Goal: Information Seeking & Learning: Check status

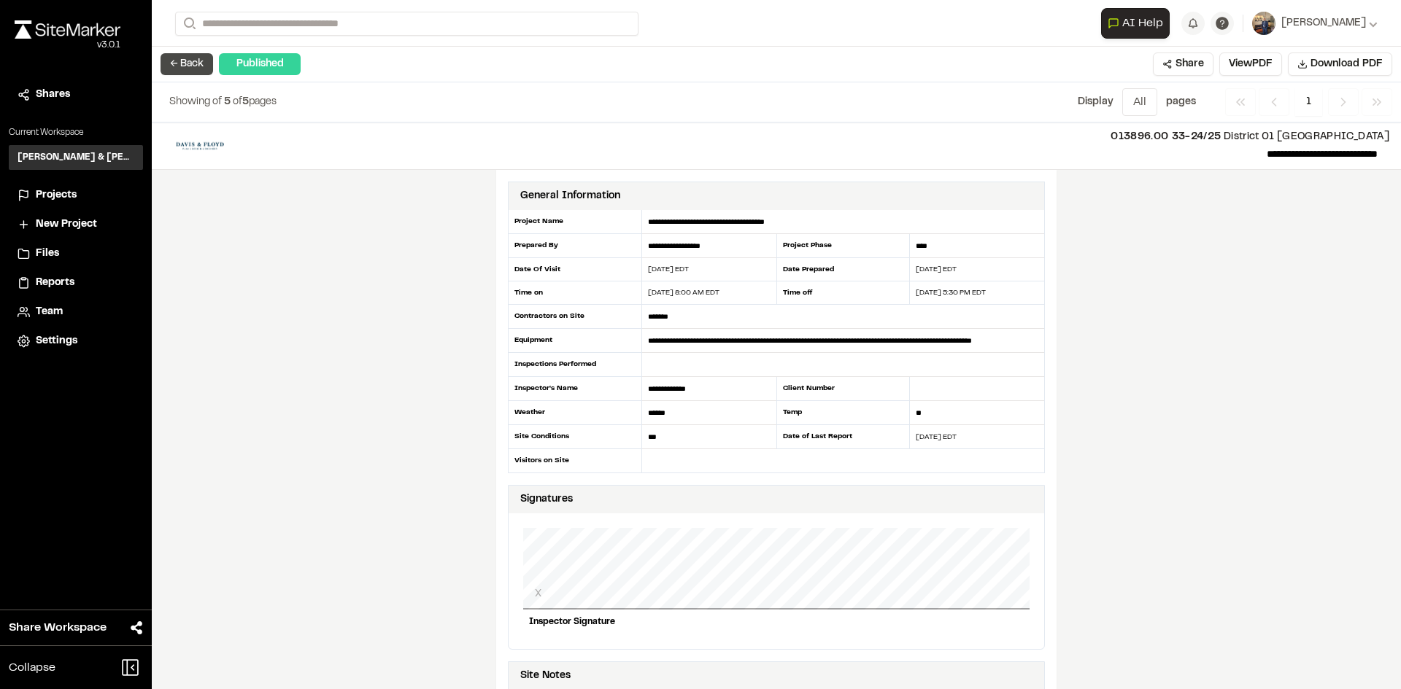
click at [201, 65] on button "← Back" at bounding box center [186, 64] width 53 height 22
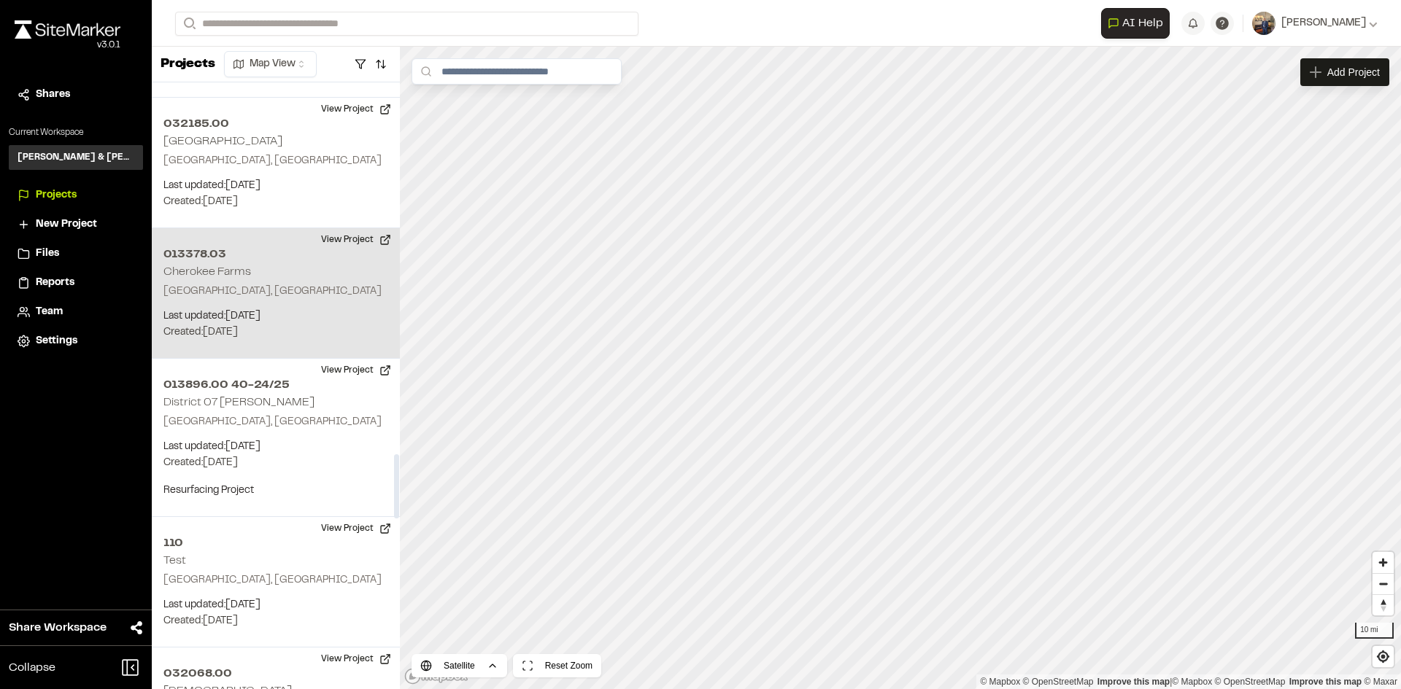
scroll to position [3721, 0]
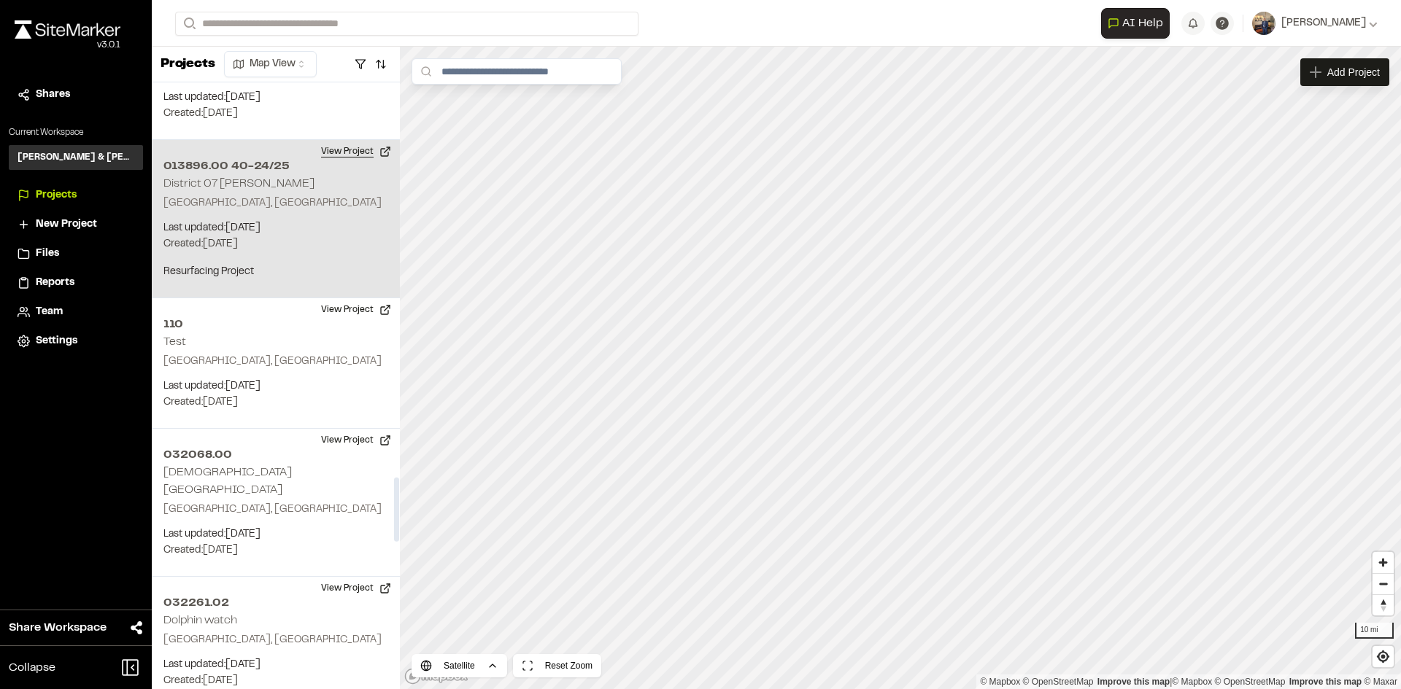
click at [357, 140] on button "View Project" at bounding box center [356, 151] width 88 height 23
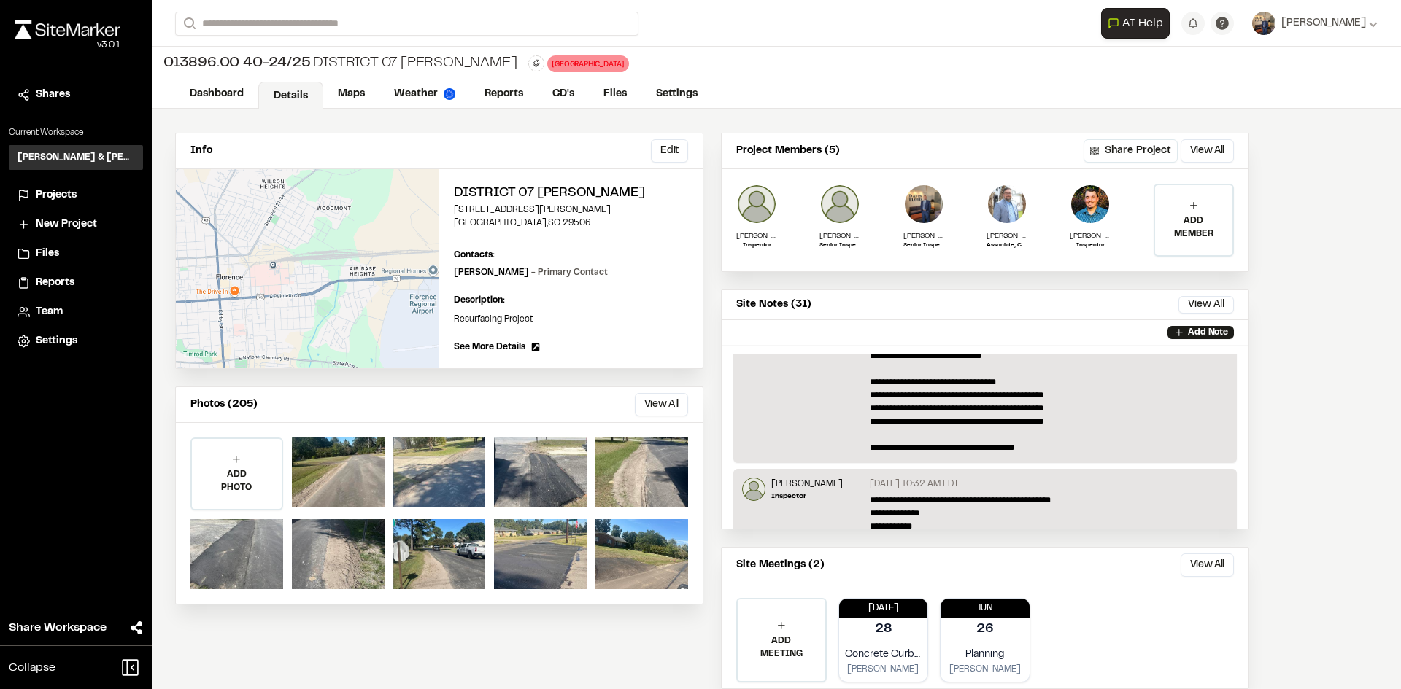
scroll to position [416, 0]
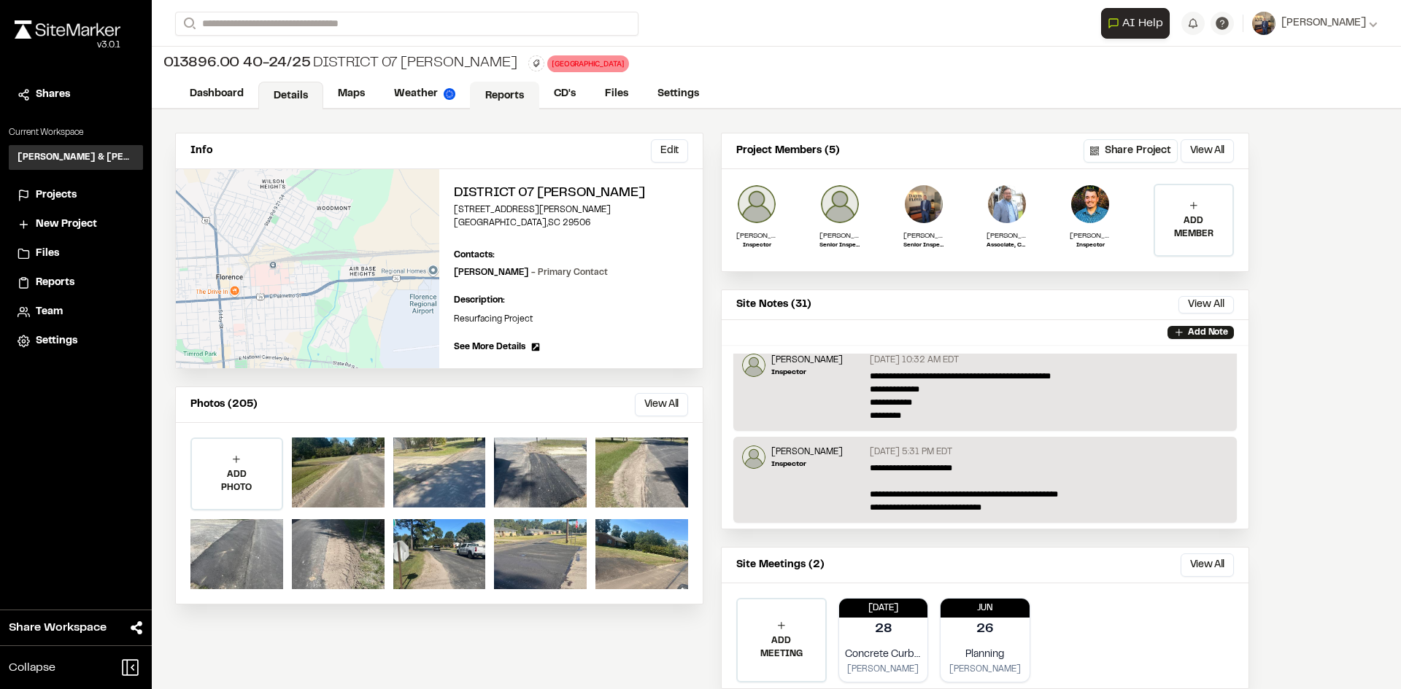
click at [503, 93] on link "Reports" at bounding box center [504, 96] width 69 height 28
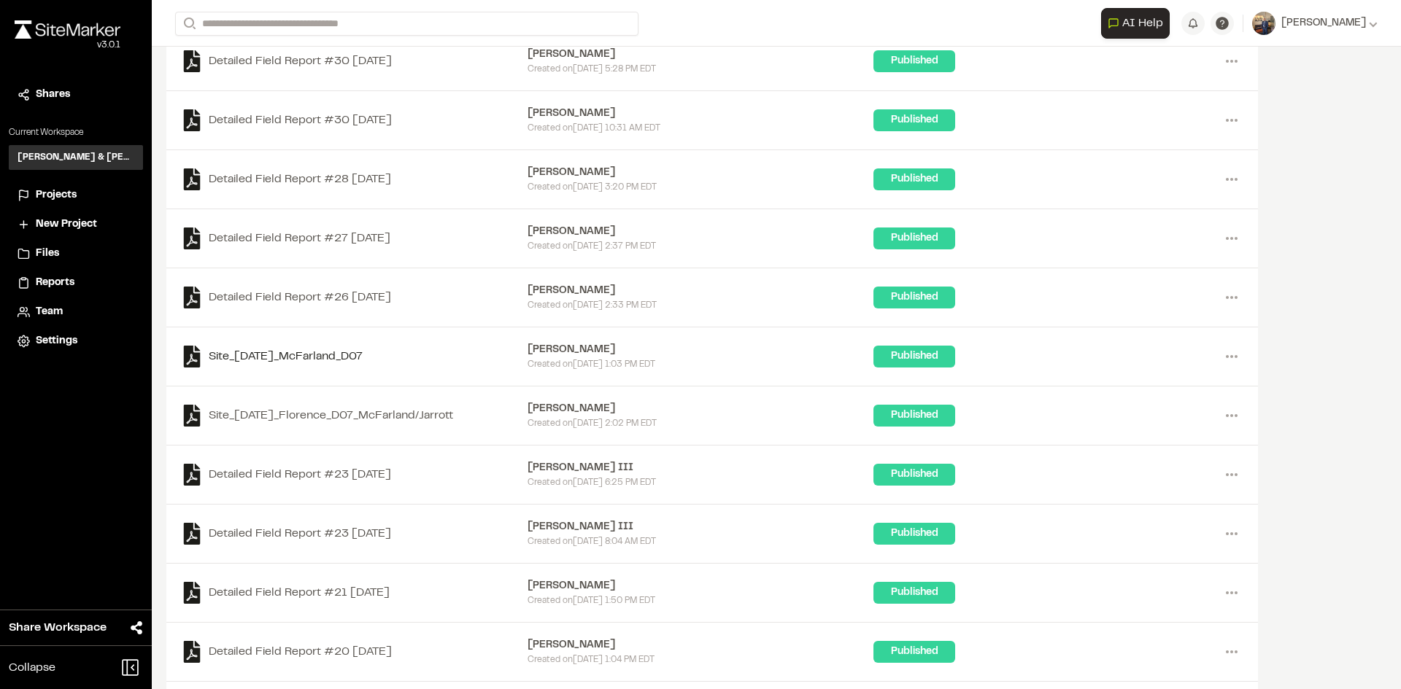
scroll to position [511, 0]
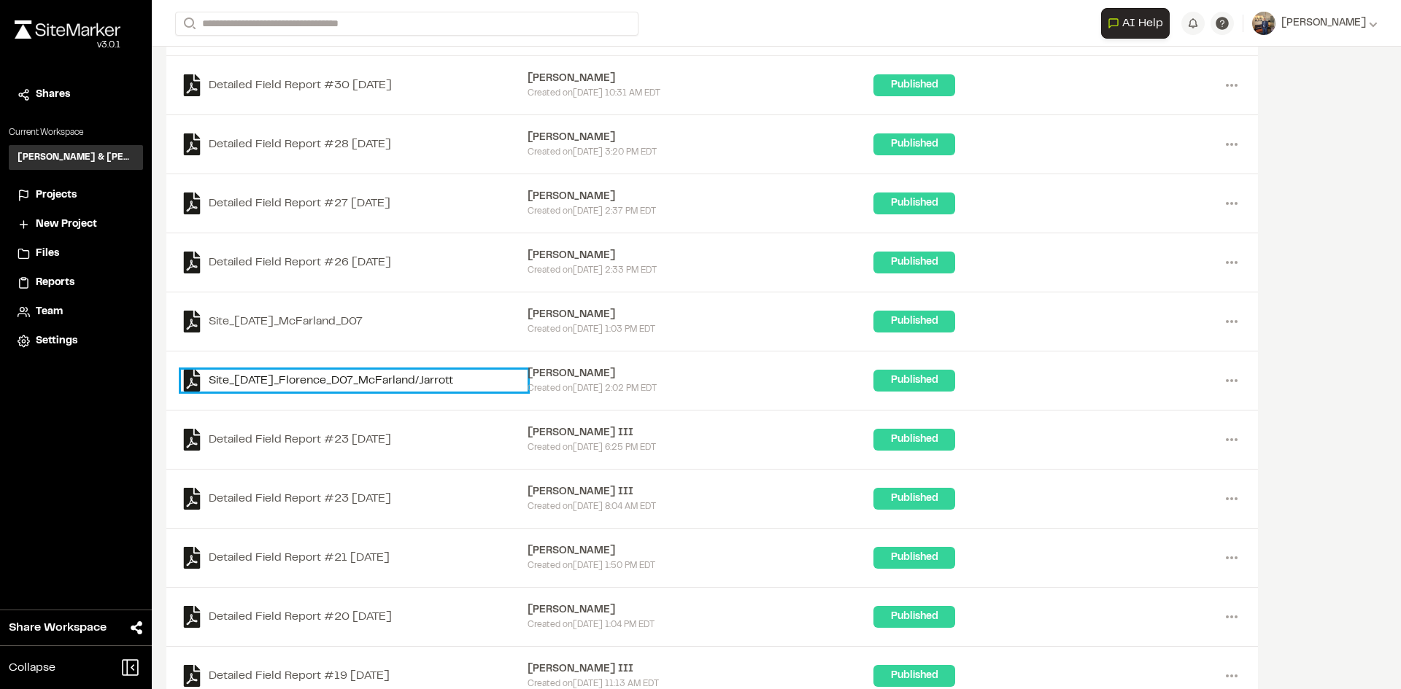
click at [390, 381] on link "Site_25.04.09_Florence_D07_McFarland/Jarrott" at bounding box center [354, 381] width 347 height 22
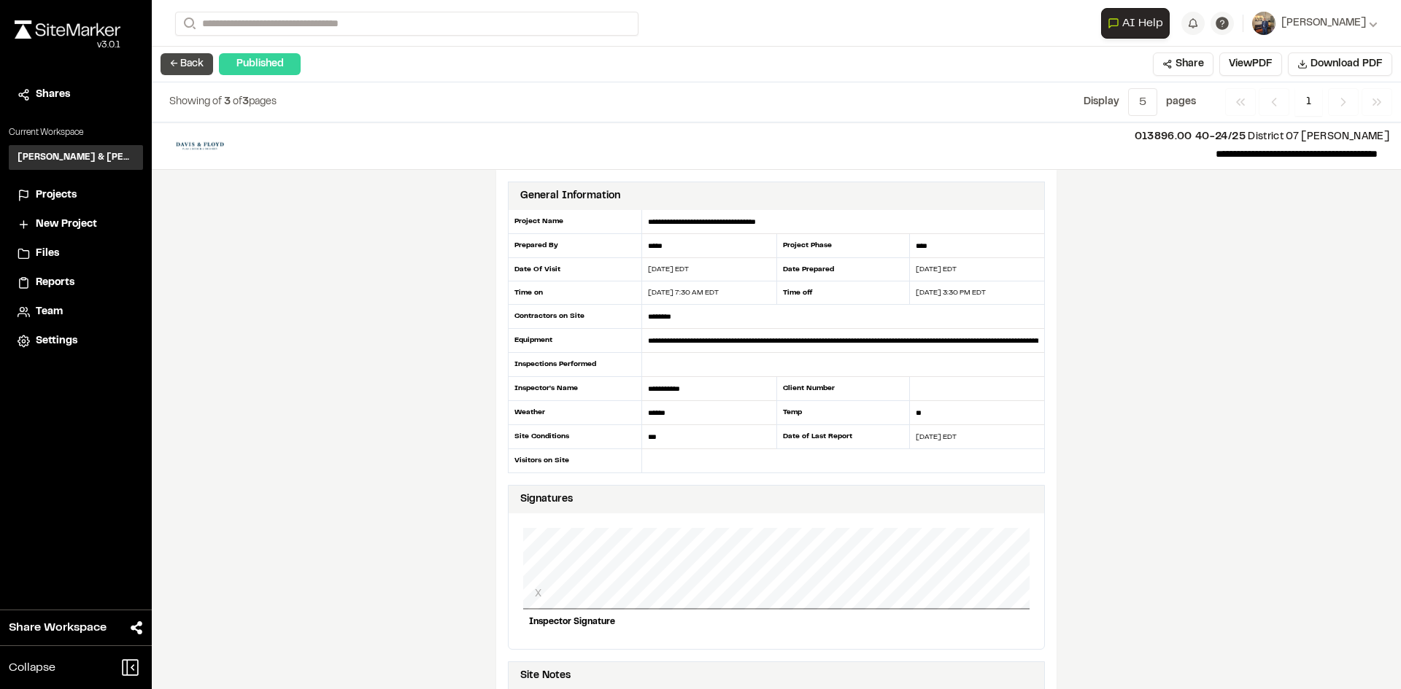
click at [188, 63] on button "← Back" at bounding box center [186, 64] width 53 height 22
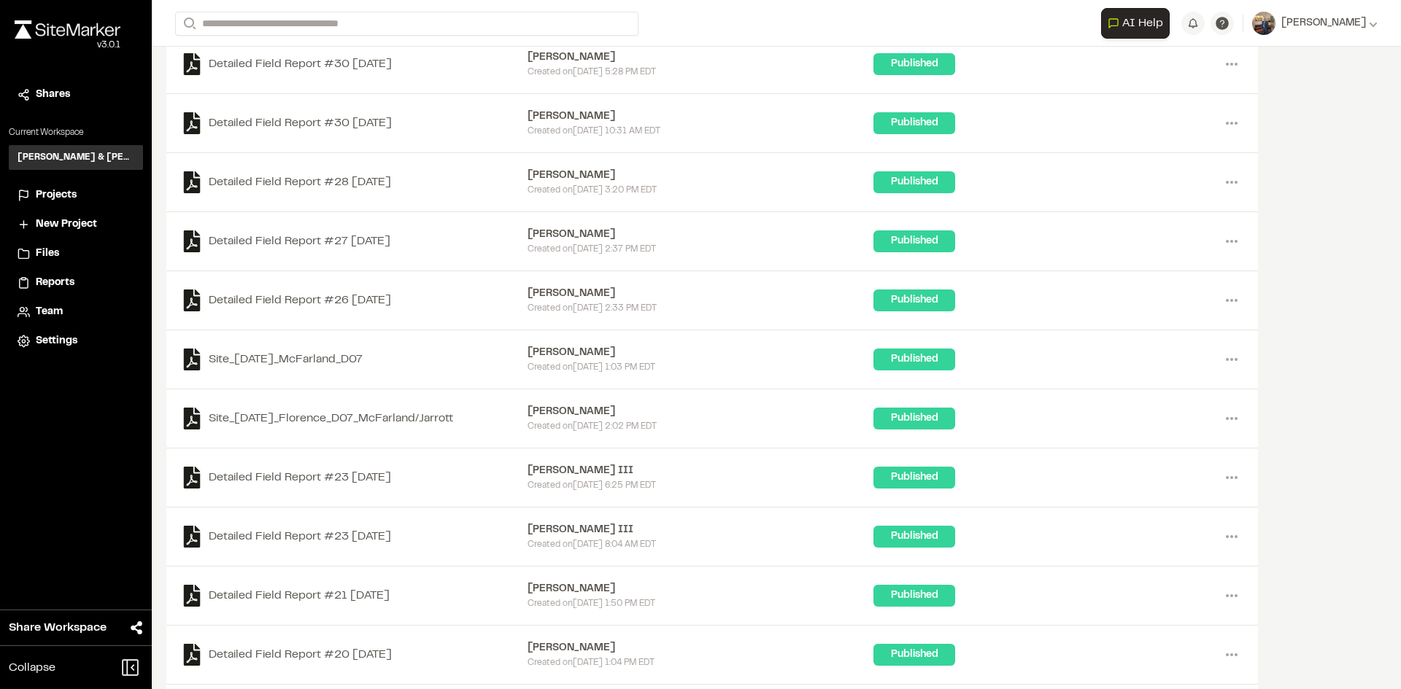
scroll to position [428, 0]
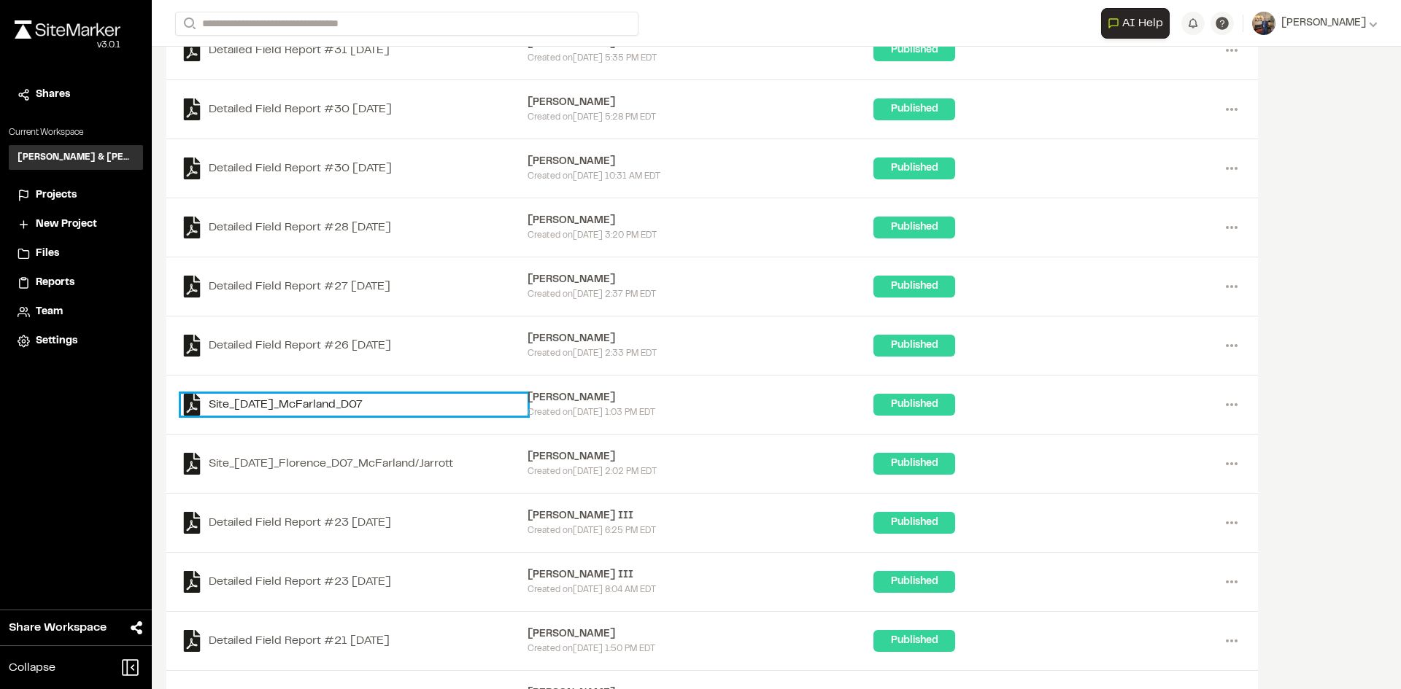
click at [363, 409] on link "Site_2025-09-05_McFarland_D07" at bounding box center [354, 405] width 347 height 22
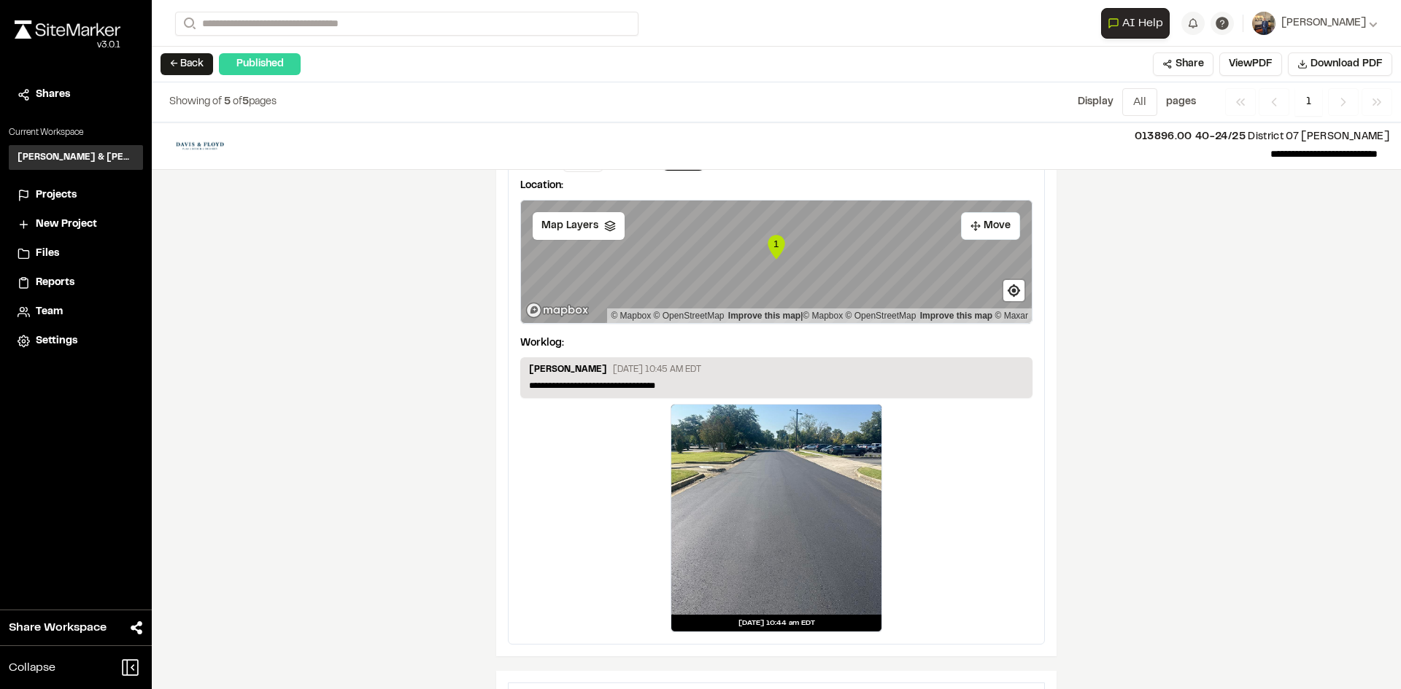
scroll to position [1679, 0]
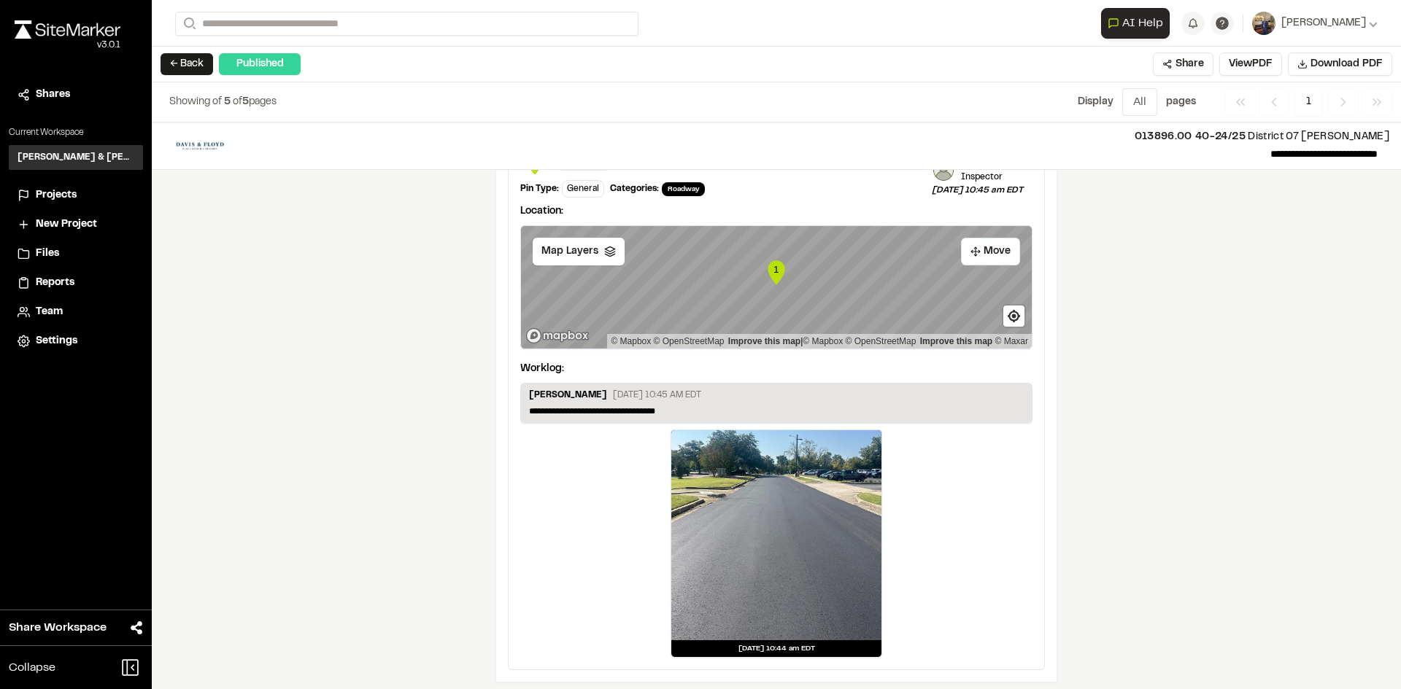
drag, startPoint x: 185, startPoint y: 63, endPoint x: 187, endPoint y: 80, distance: 16.3
click at [185, 63] on button "← Back" at bounding box center [186, 64] width 53 height 22
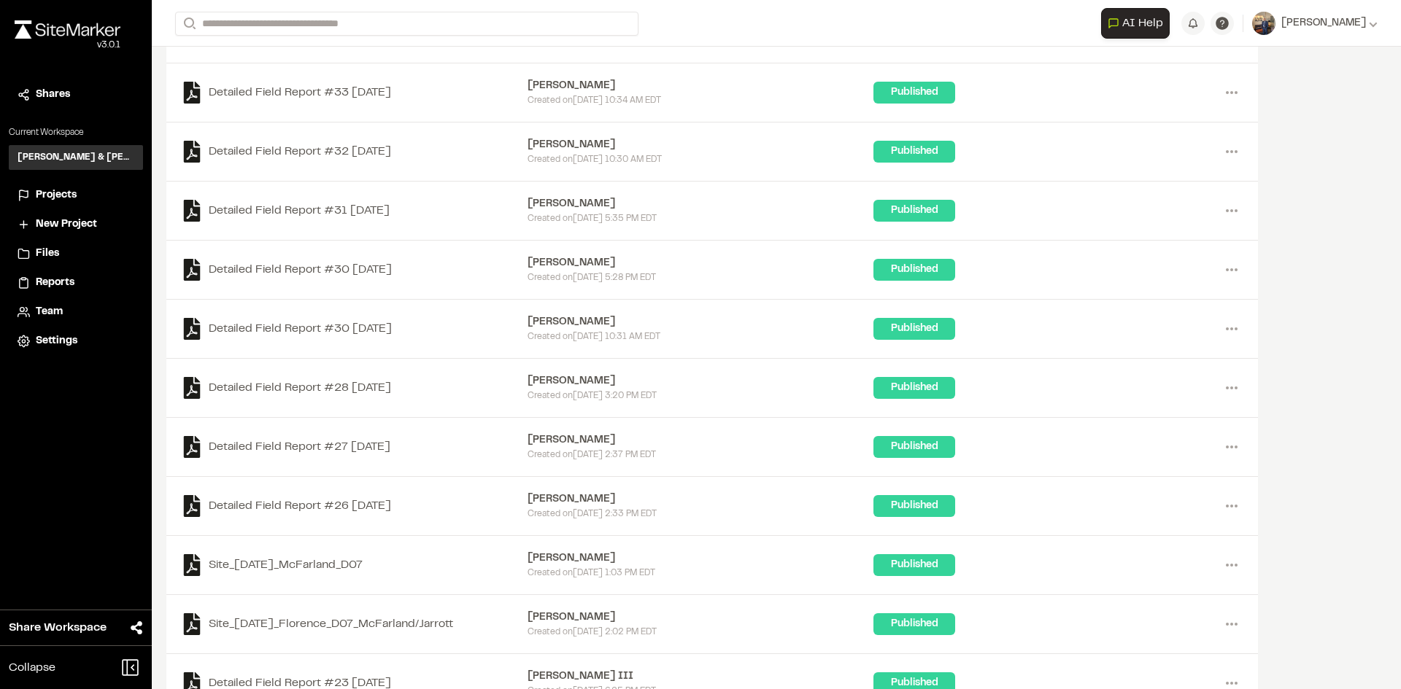
scroll to position [365, 0]
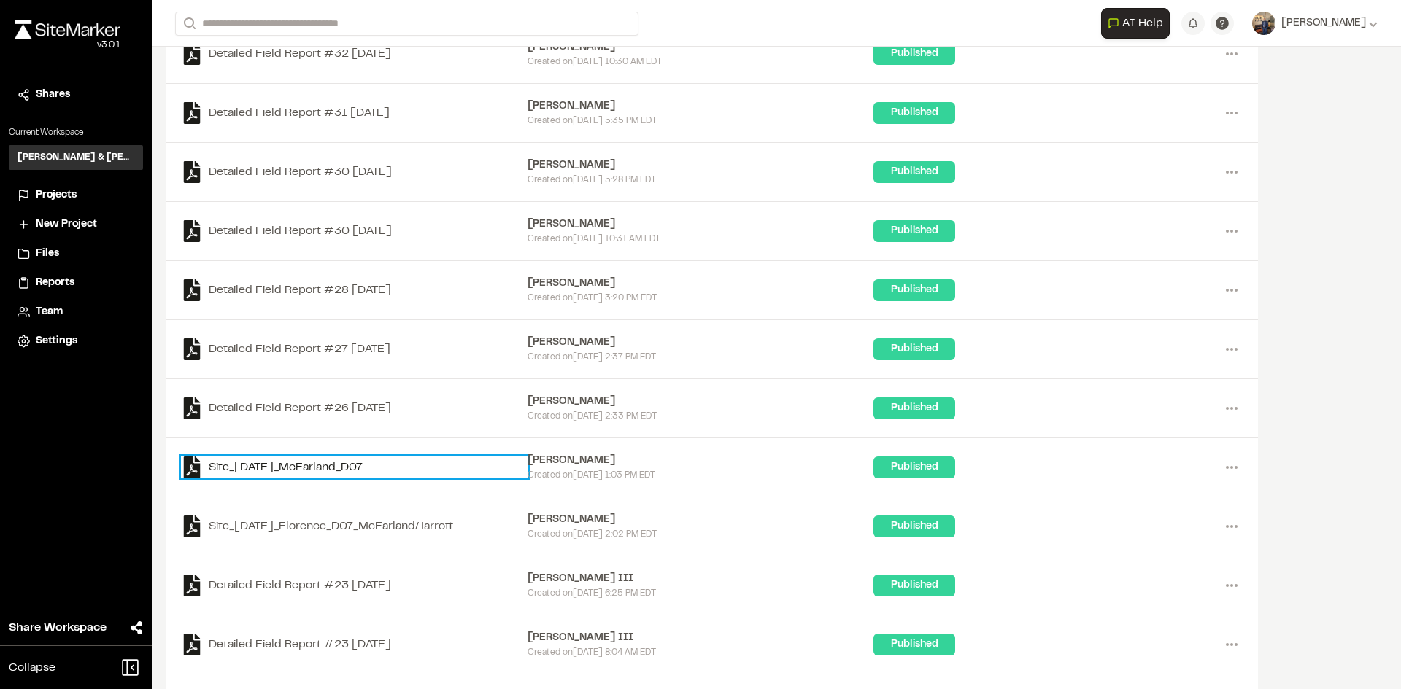
click at [341, 468] on link "Site_2025-09-05_McFarland_D07" at bounding box center [354, 468] width 347 height 22
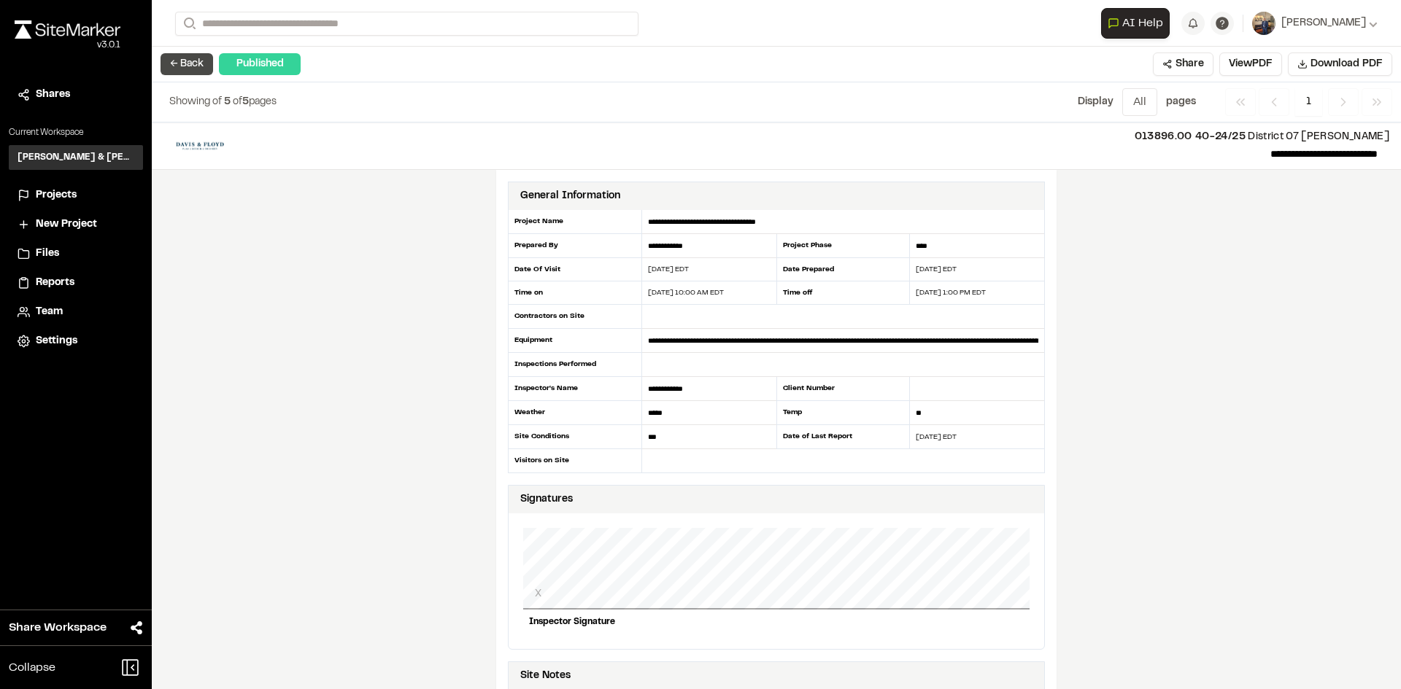
drag, startPoint x: 174, startPoint y: 61, endPoint x: 198, endPoint y: 127, distance: 69.9
click at [174, 62] on button "← Back" at bounding box center [186, 64] width 53 height 22
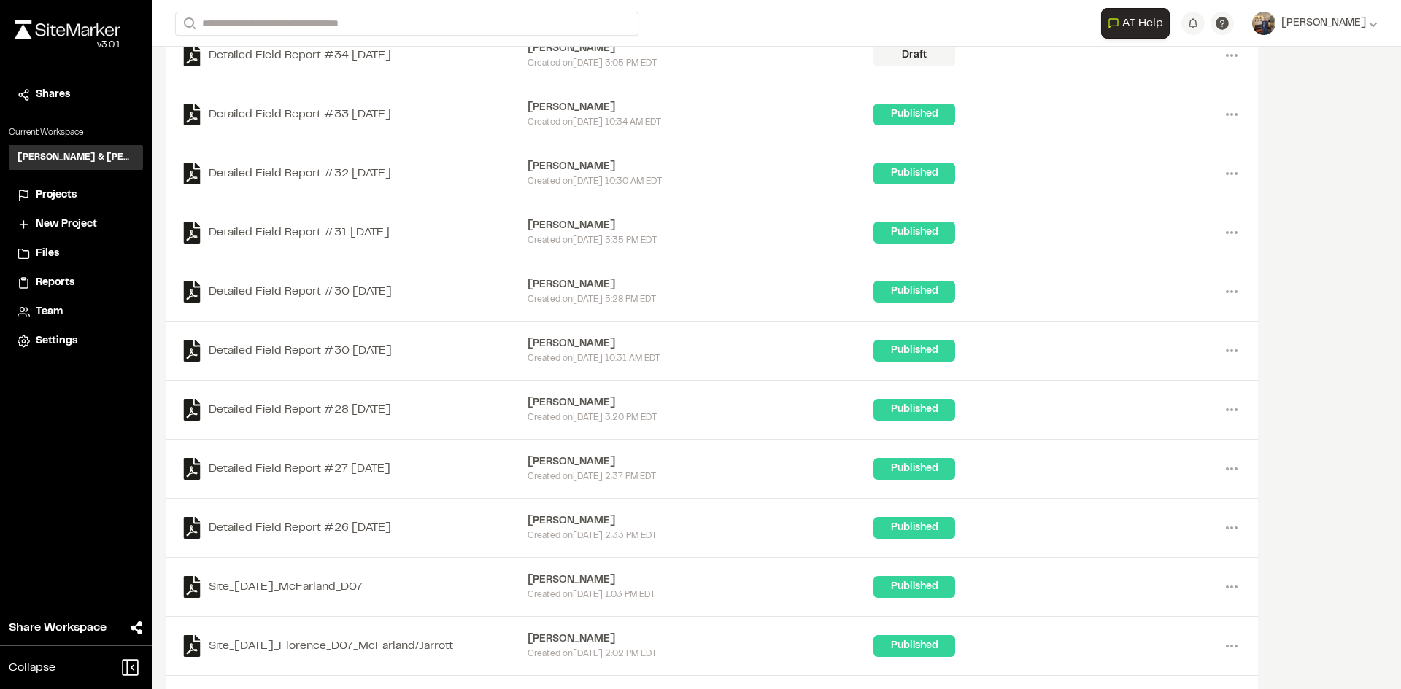
scroll to position [219, 0]
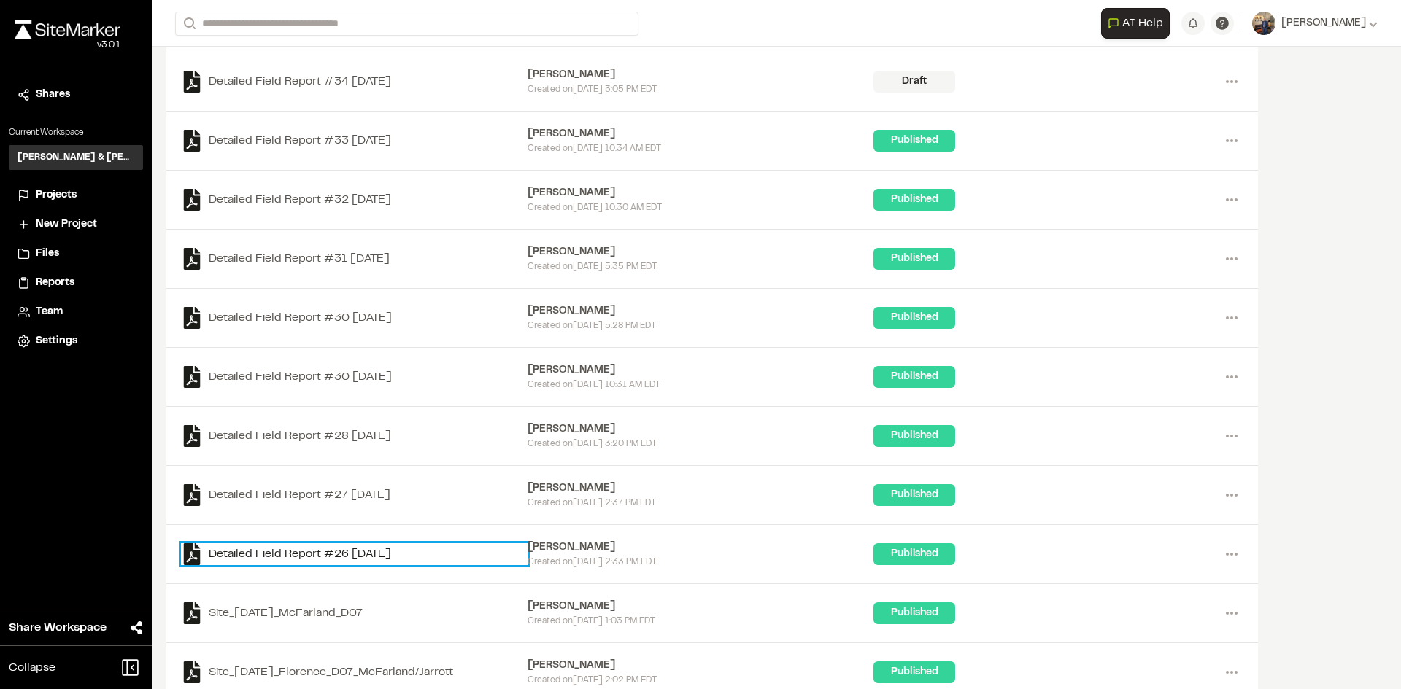
click at [338, 554] on link "Detailed Field Report #26 2025-09-10" at bounding box center [354, 554] width 347 height 22
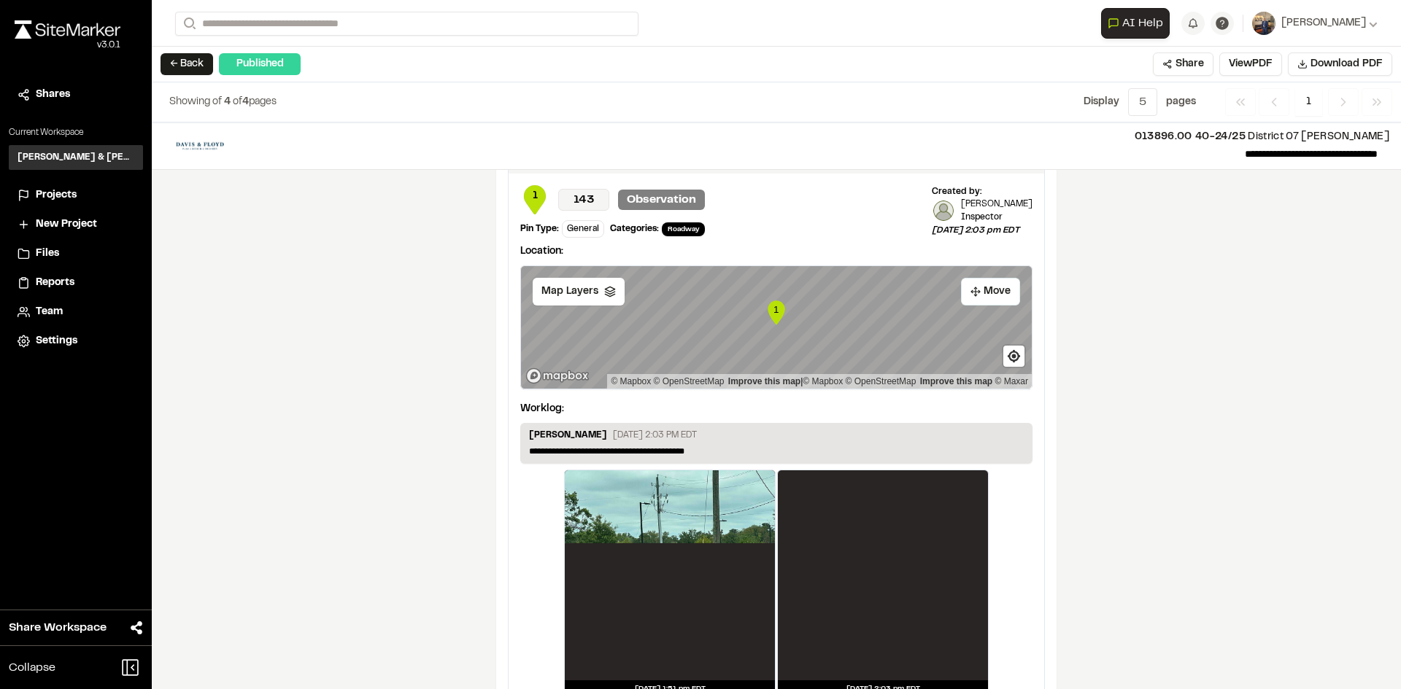
scroll to position [1605, 0]
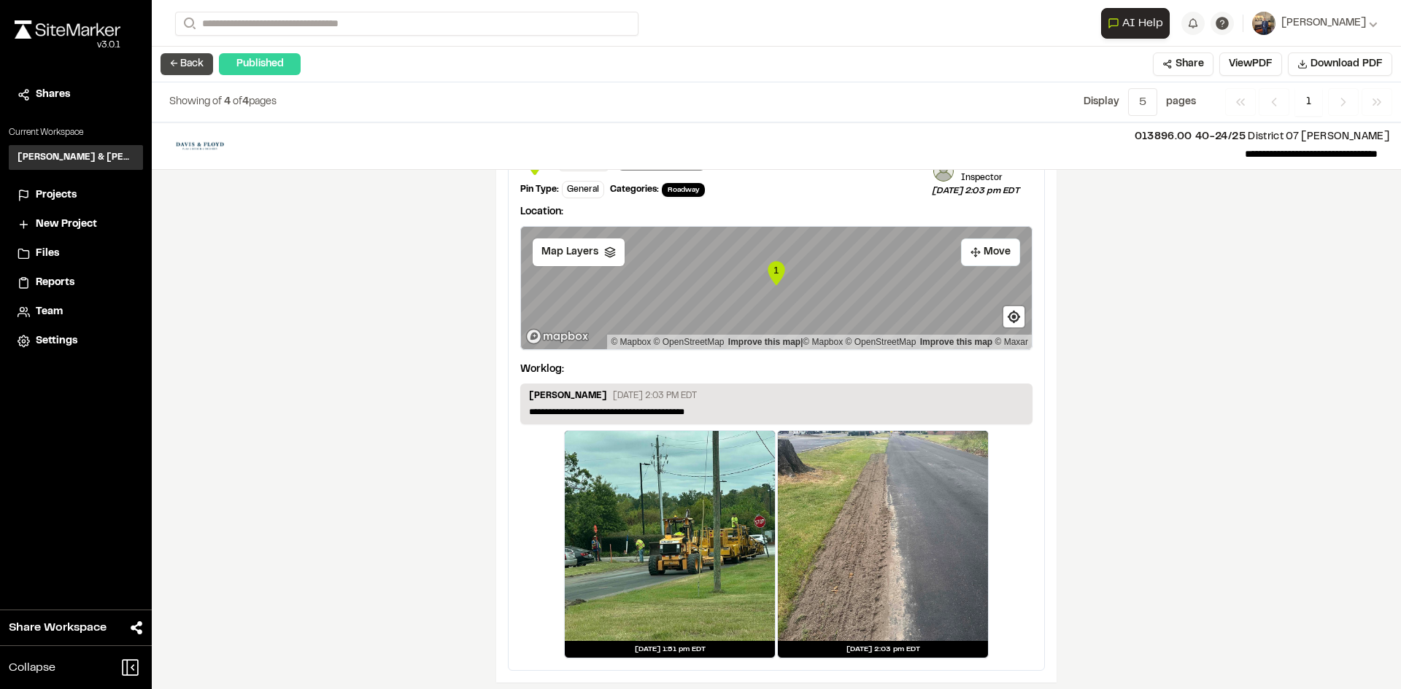
click at [192, 62] on button "← Back" at bounding box center [186, 64] width 53 height 22
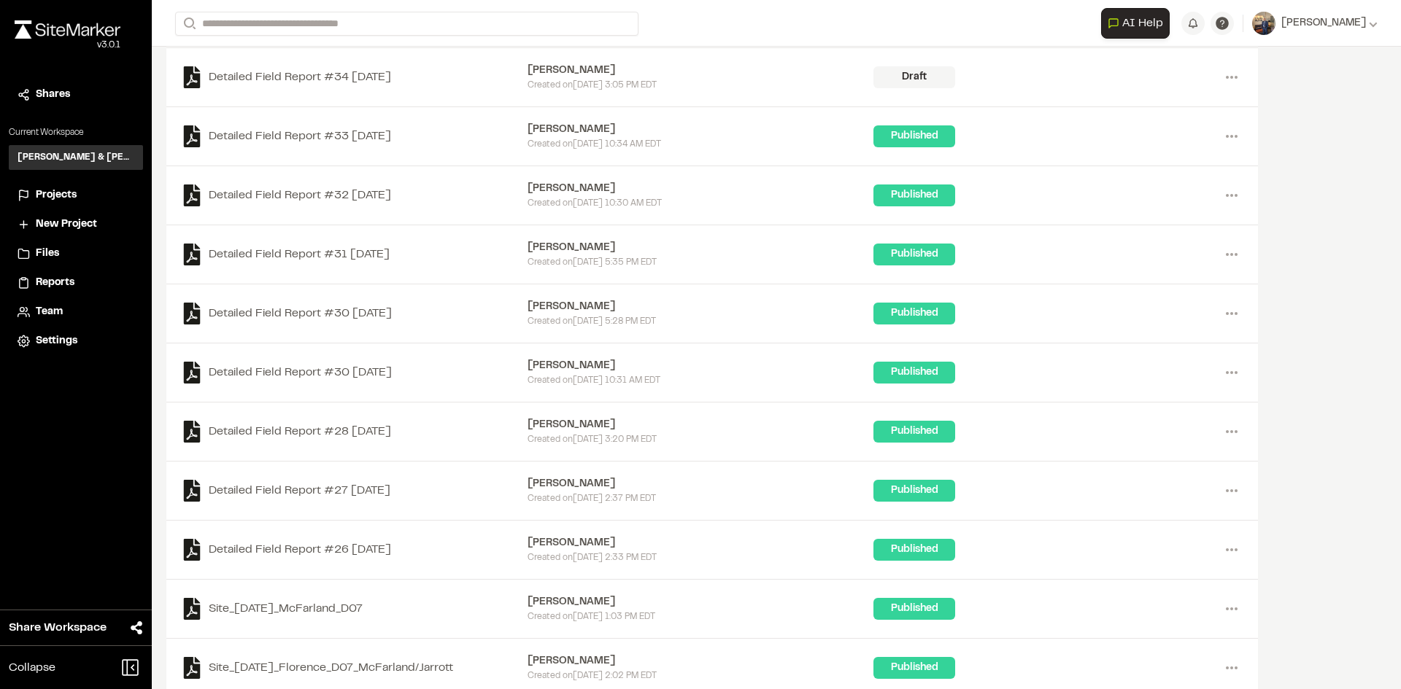
scroll to position [219, 0]
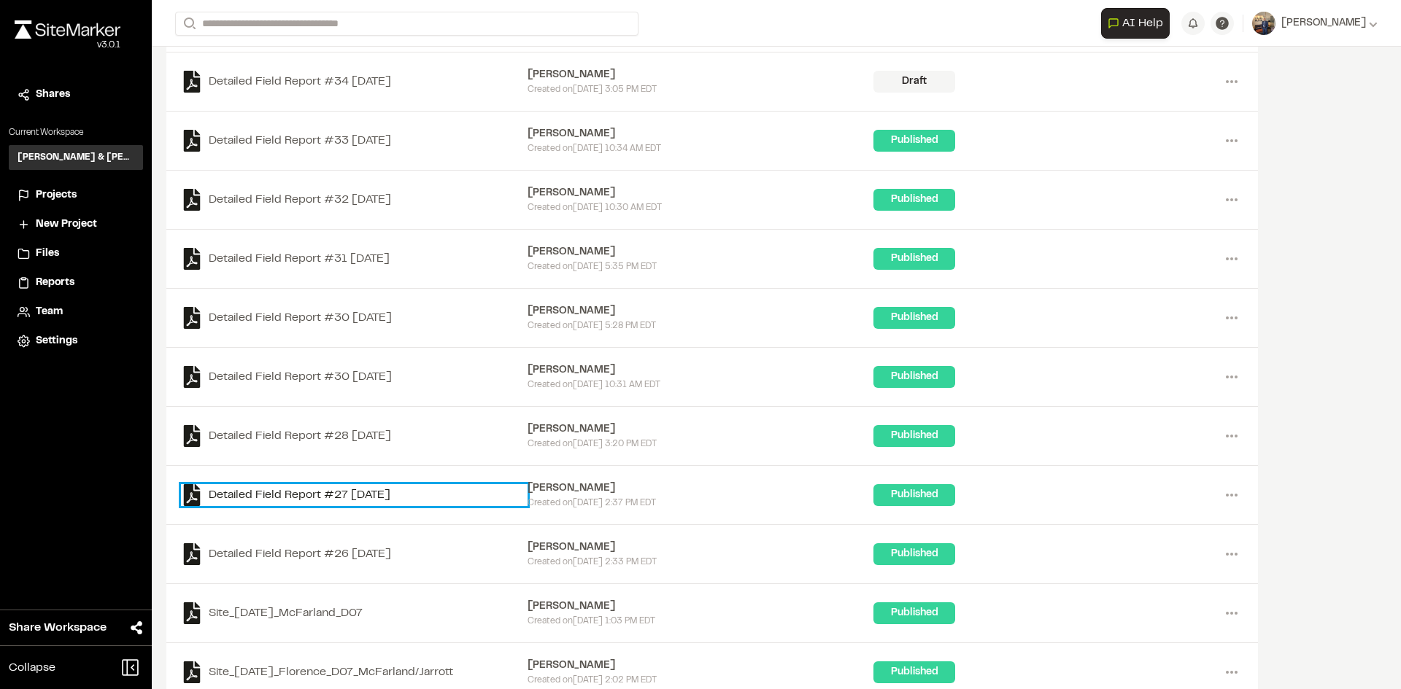
click at [337, 493] on link "Detailed Field Report #27 2025-09-10" at bounding box center [354, 495] width 347 height 22
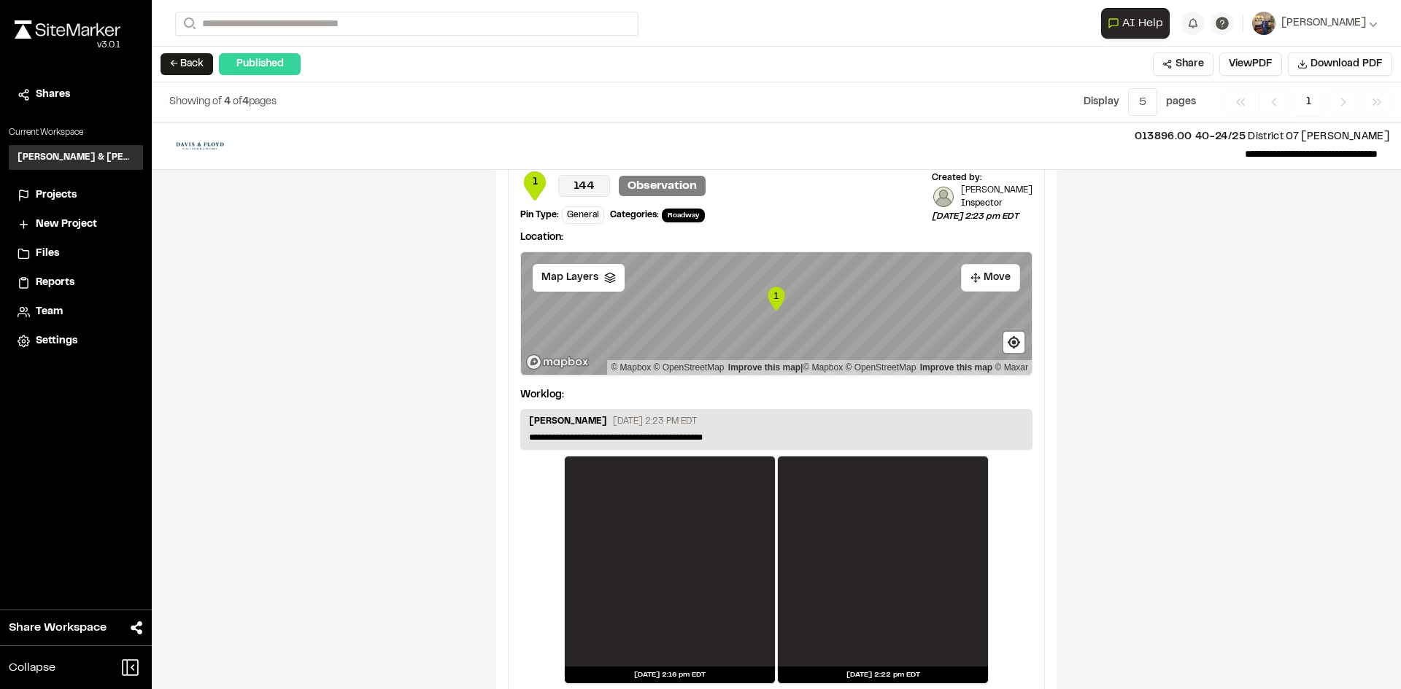
scroll to position [1647, 0]
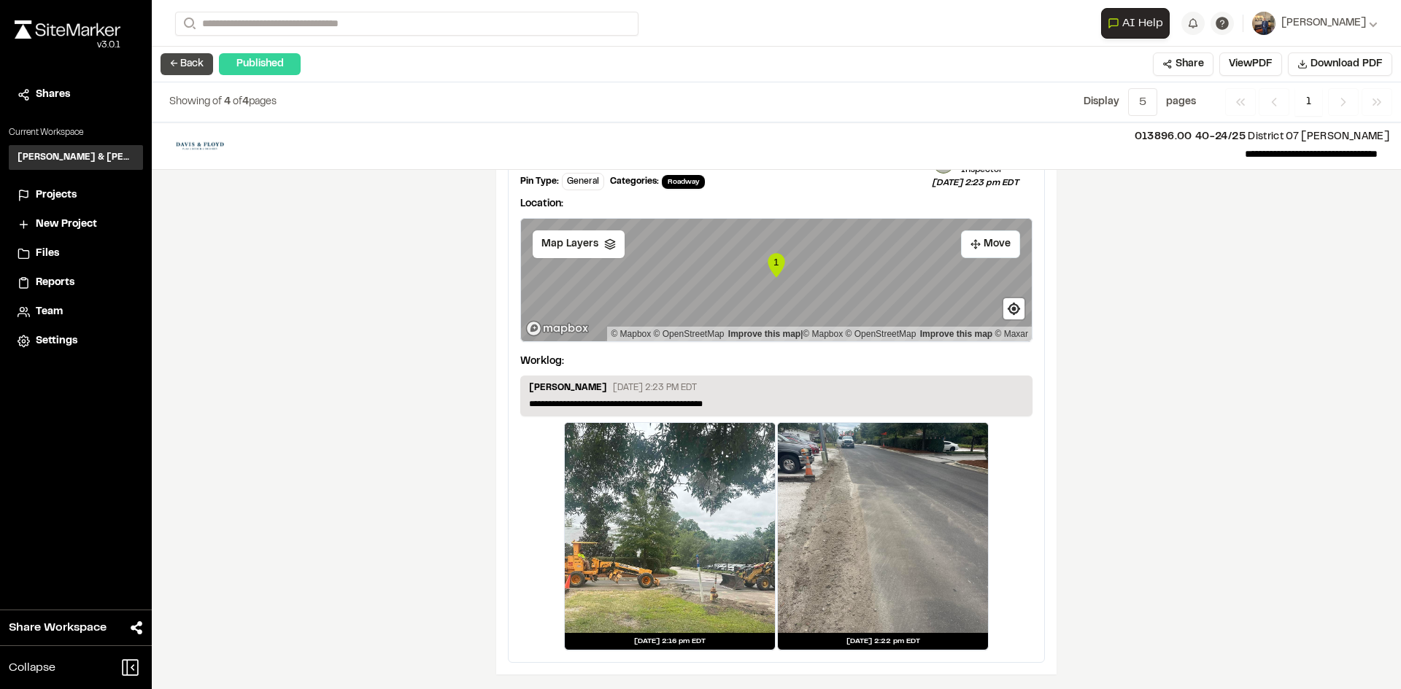
click at [201, 61] on button "← Back" at bounding box center [186, 64] width 53 height 22
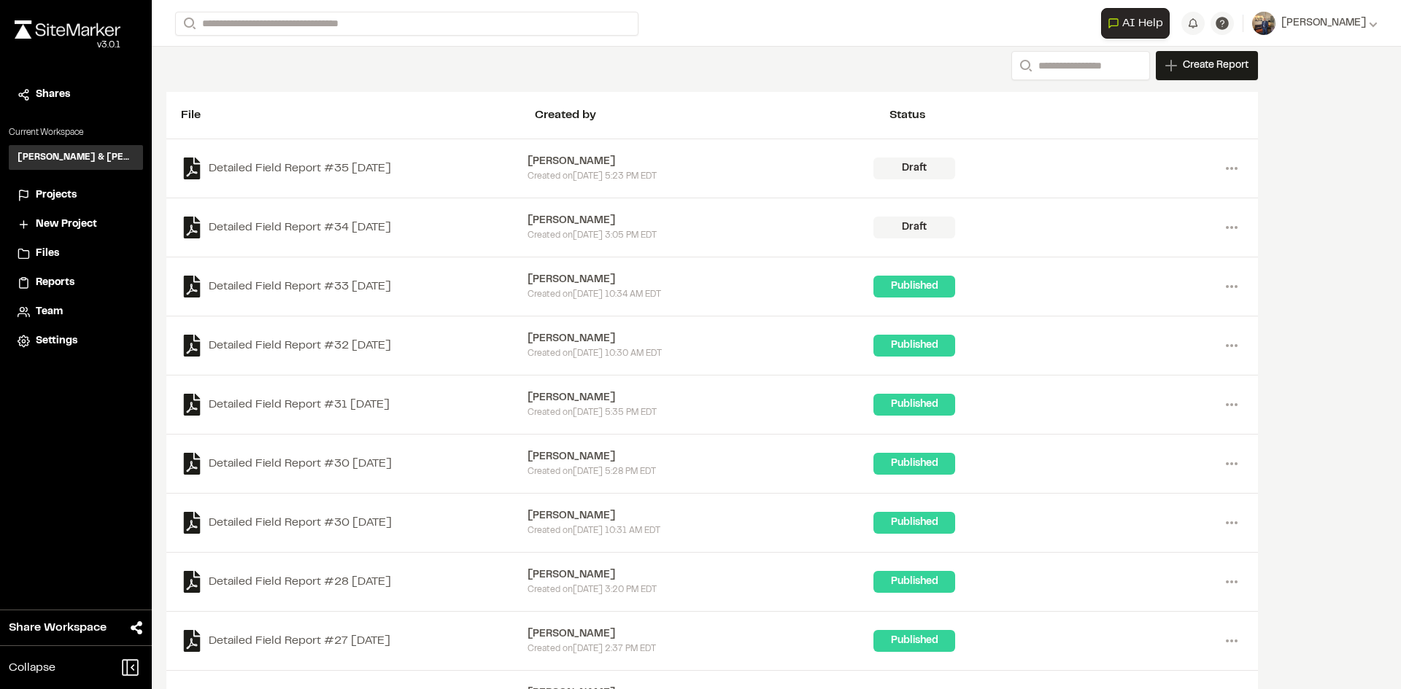
scroll to position [292, 0]
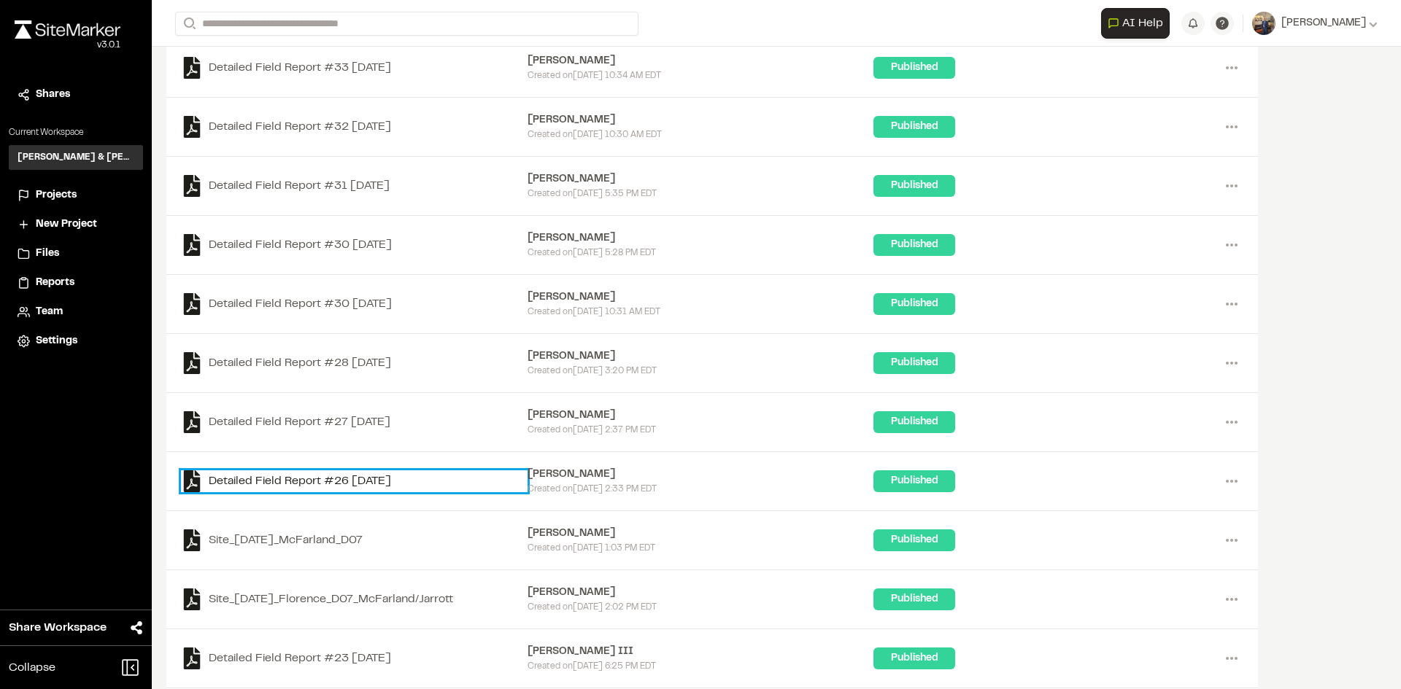
click at [336, 478] on link "Detailed Field Report #26 2025-09-10" at bounding box center [354, 482] width 347 height 22
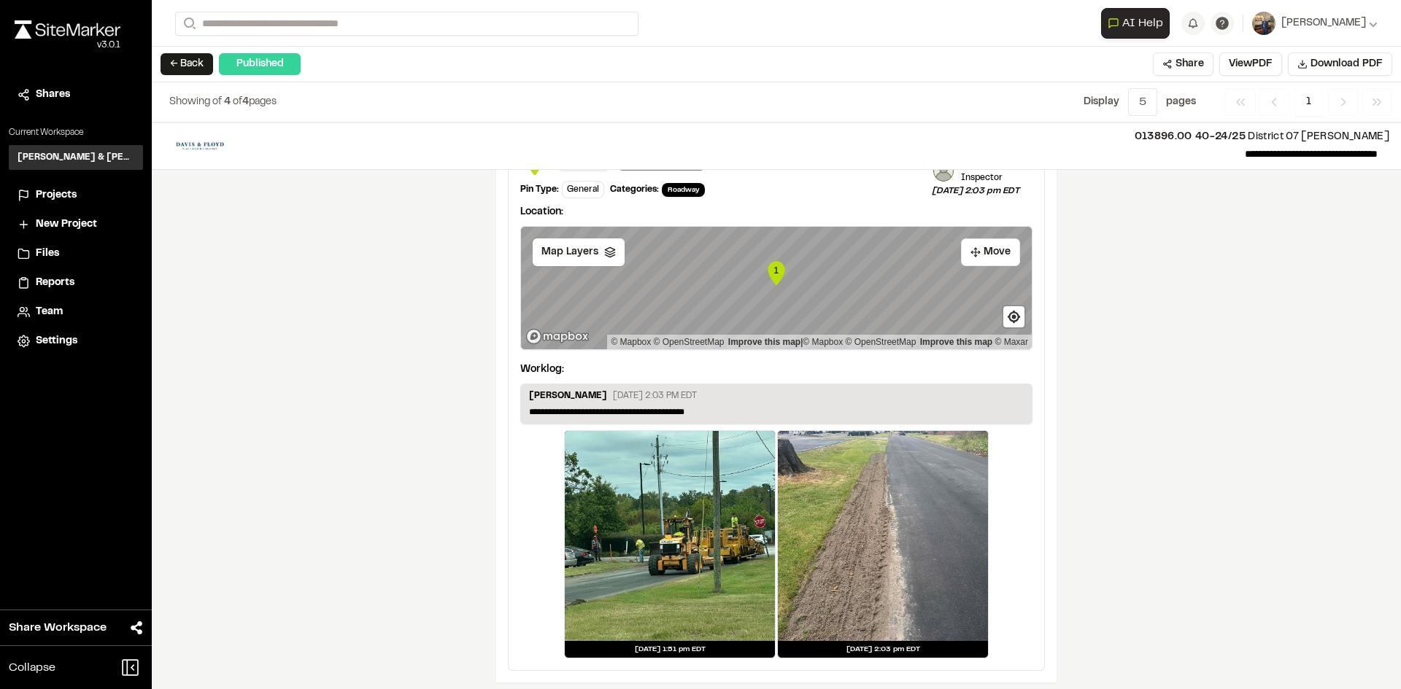
scroll to position [1613, 0]
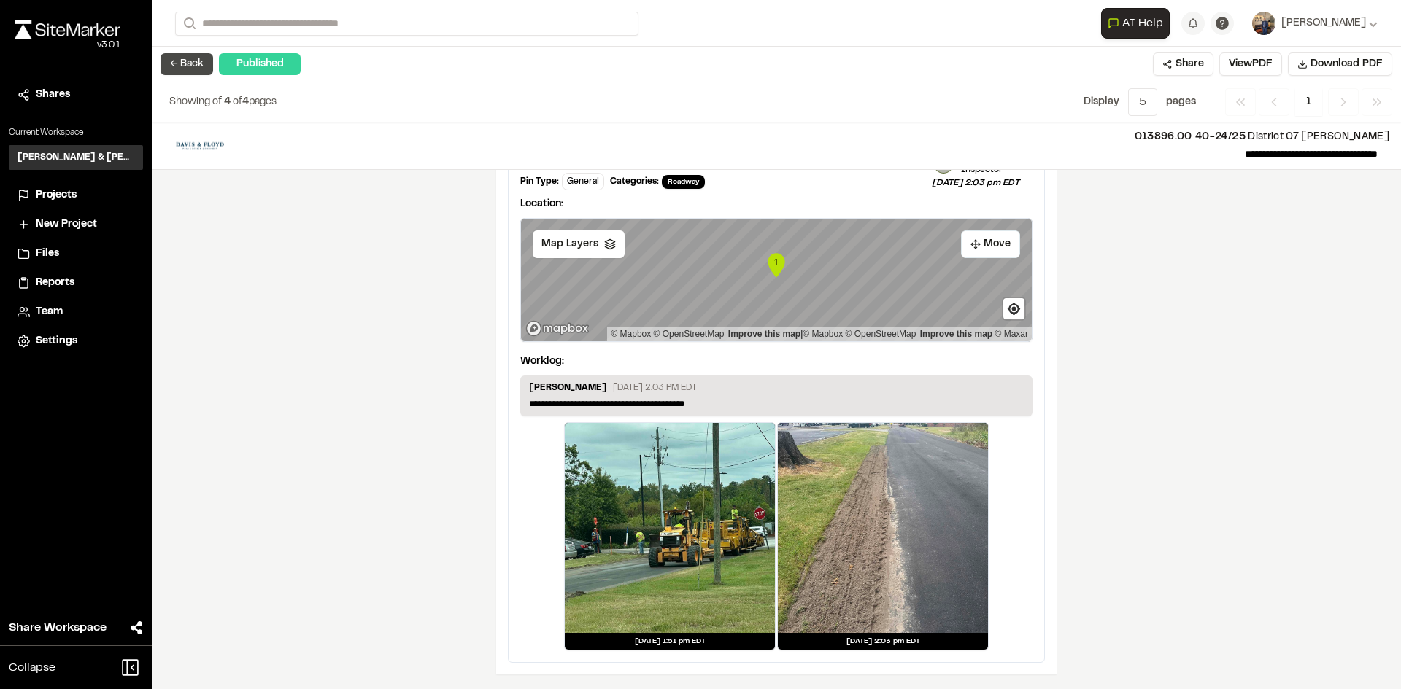
click at [182, 63] on button "← Back" at bounding box center [186, 64] width 53 height 22
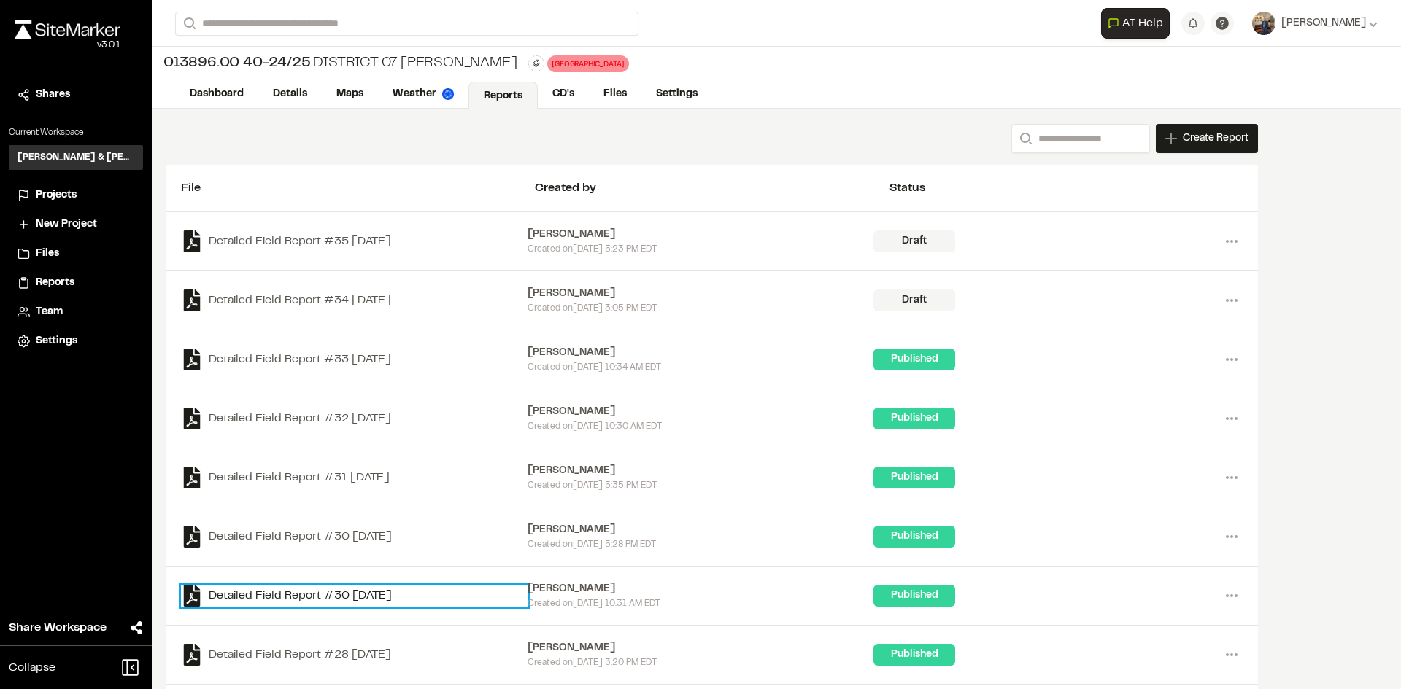
click at [382, 595] on link "Detailed Field Report #30 2025-09-11" at bounding box center [354, 596] width 347 height 22
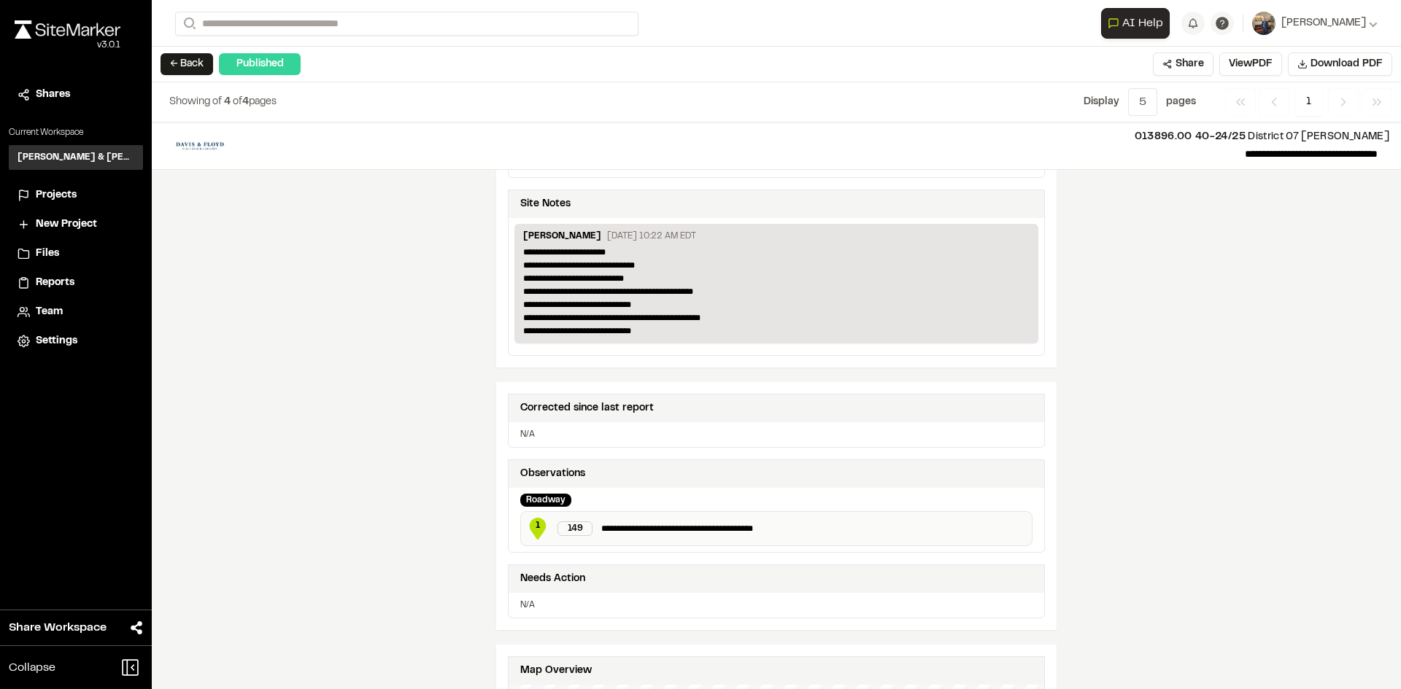
scroll to position [511, 0]
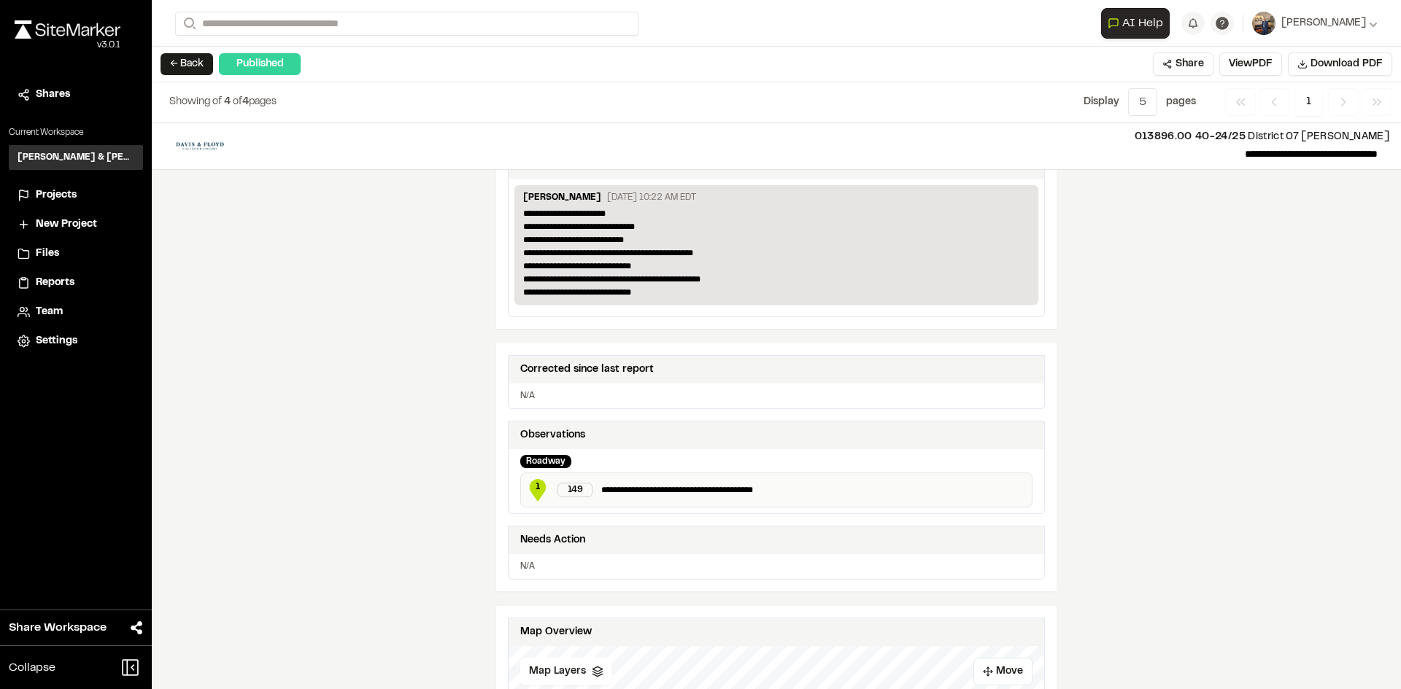
click at [190, 56] on button "← Back" at bounding box center [186, 64] width 53 height 22
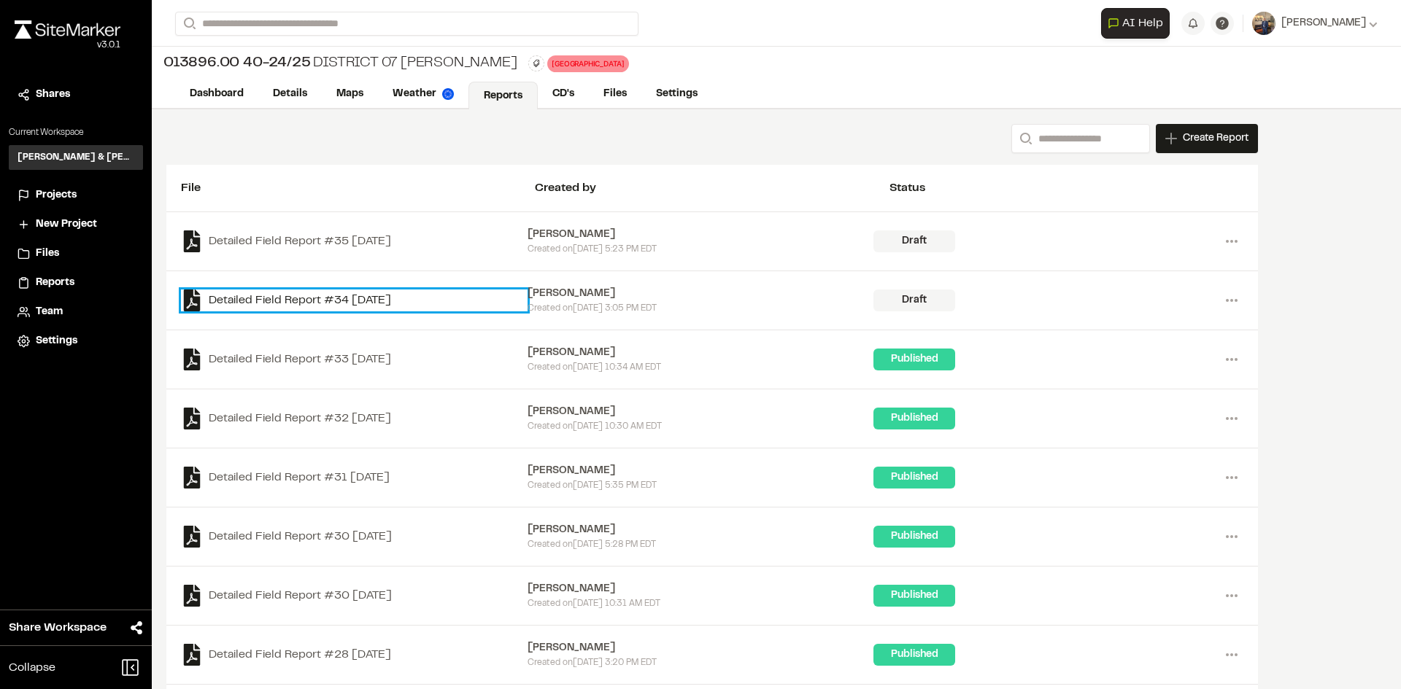
click at [333, 300] on link "Detailed Field Report #34 2025-09-16" at bounding box center [354, 301] width 347 height 22
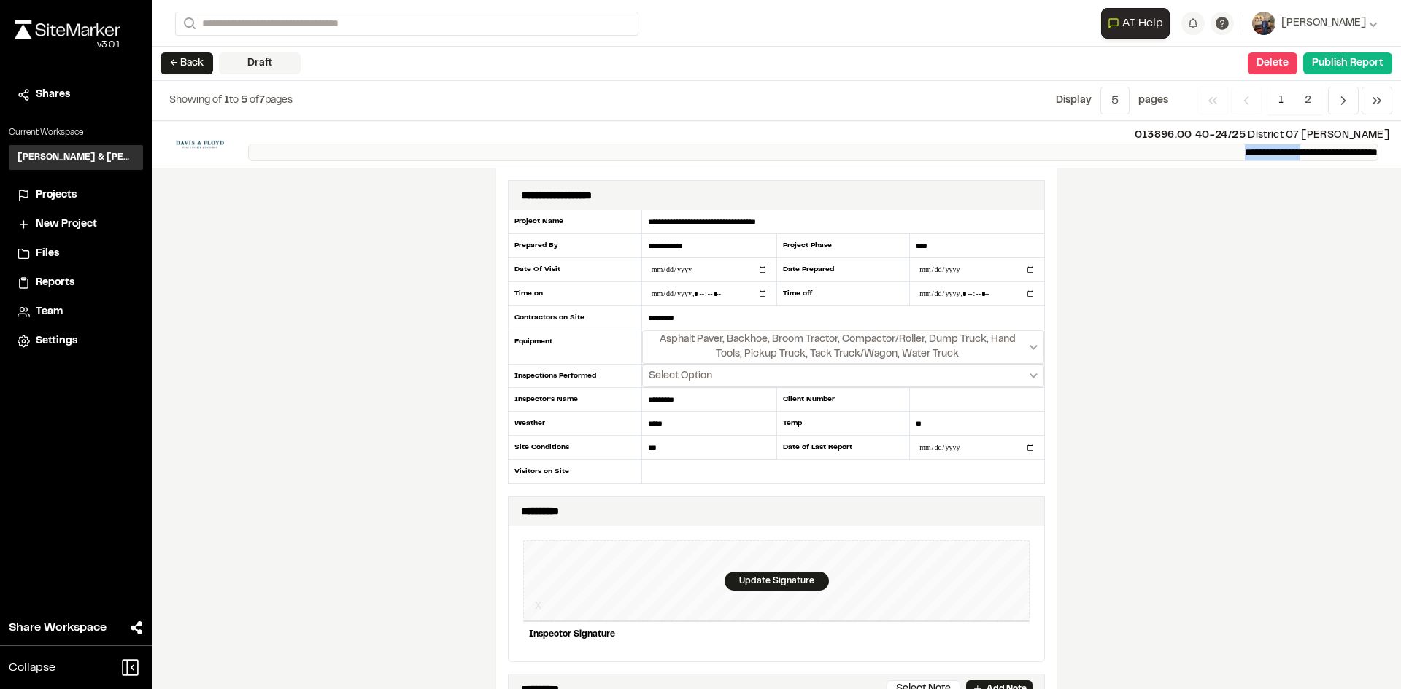
drag, startPoint x: 1199, startPoint y: 150, endPoint x: 1264, endPoint y: 150, distance: 64.2
click at [1264, 150] on p "**********" at bounding box center [813, 153] width 1130 height 18
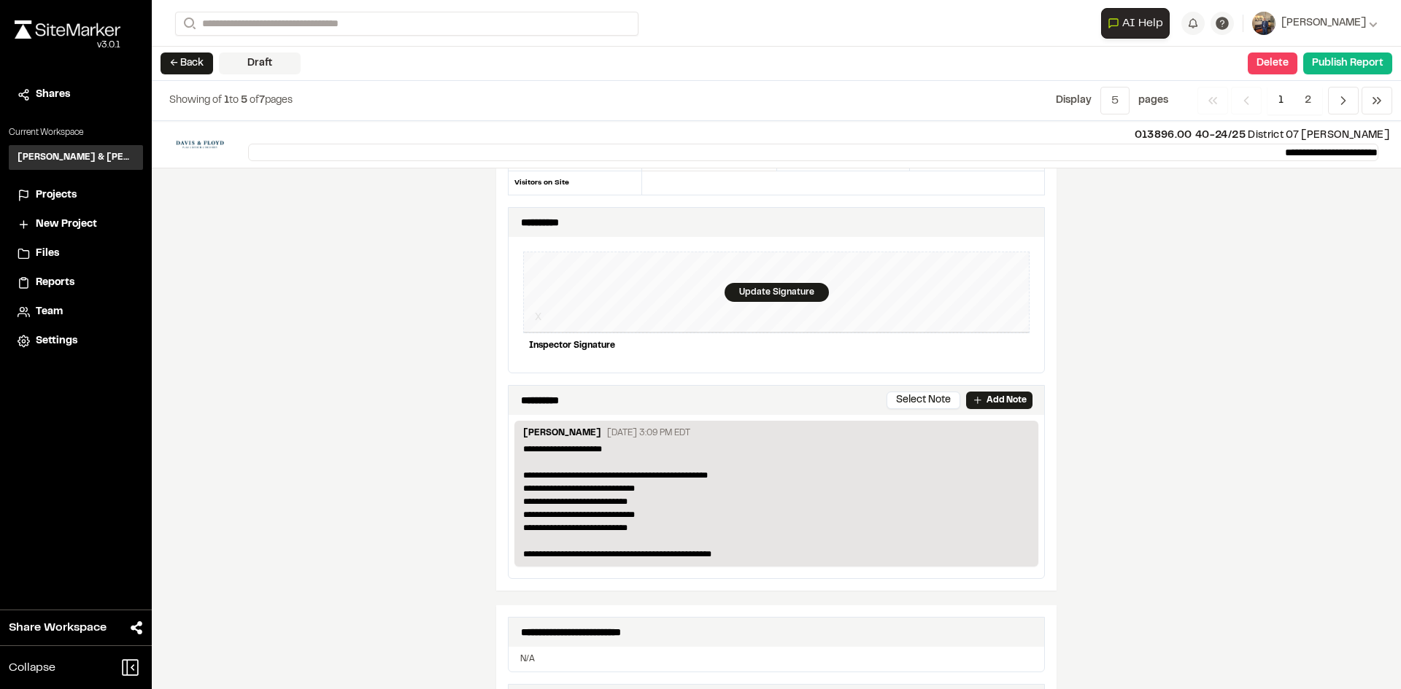
scroll to position [292, 0]
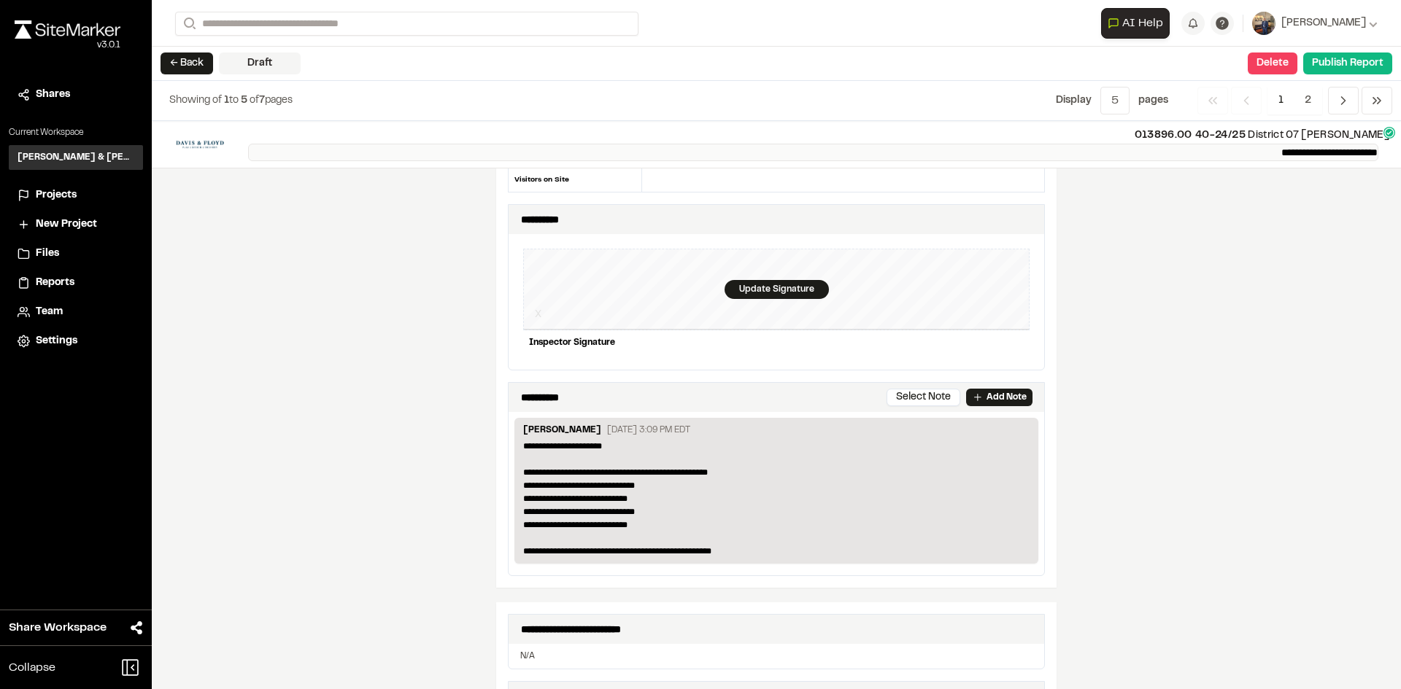
click at [1305, 150] on p "**********" at bounding box center [813, 153] width 1130 height 18
click at [1170, 180] on div "**********" at bounding box center [776, 405] width 1249 height 568
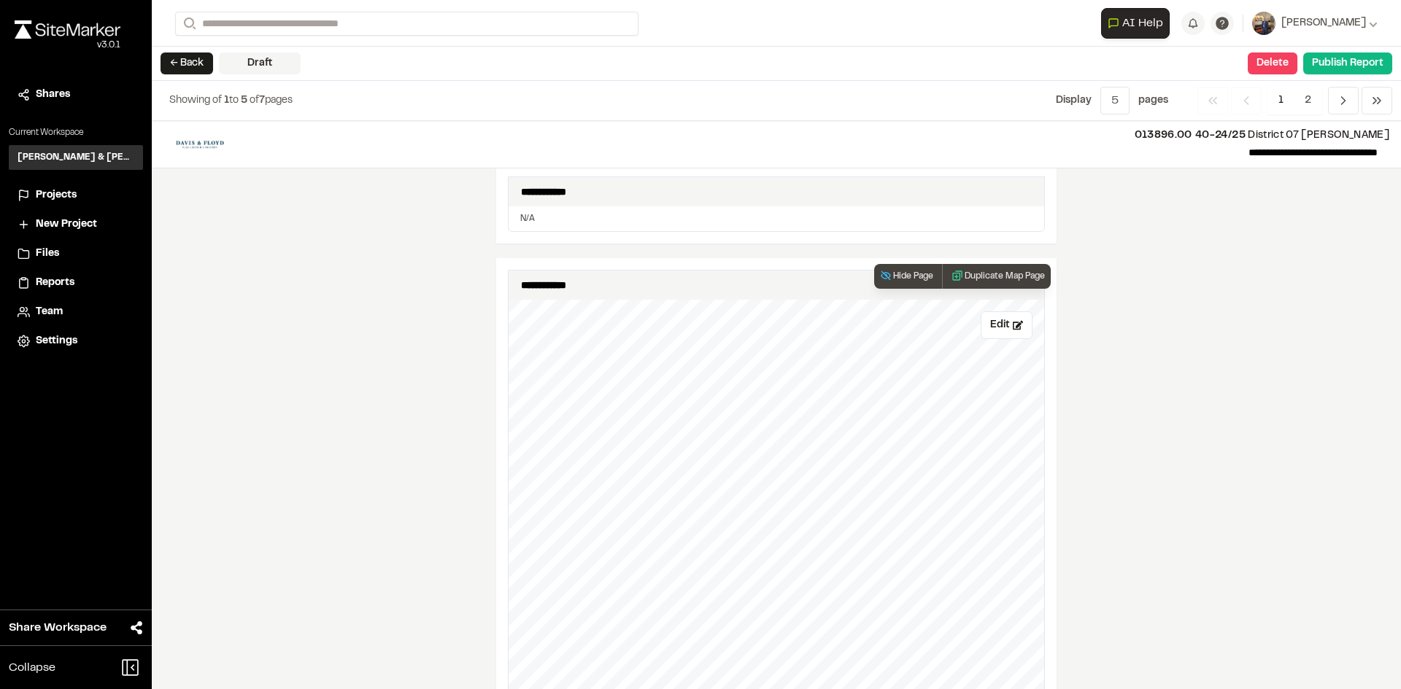
scroll to position [657, 0]
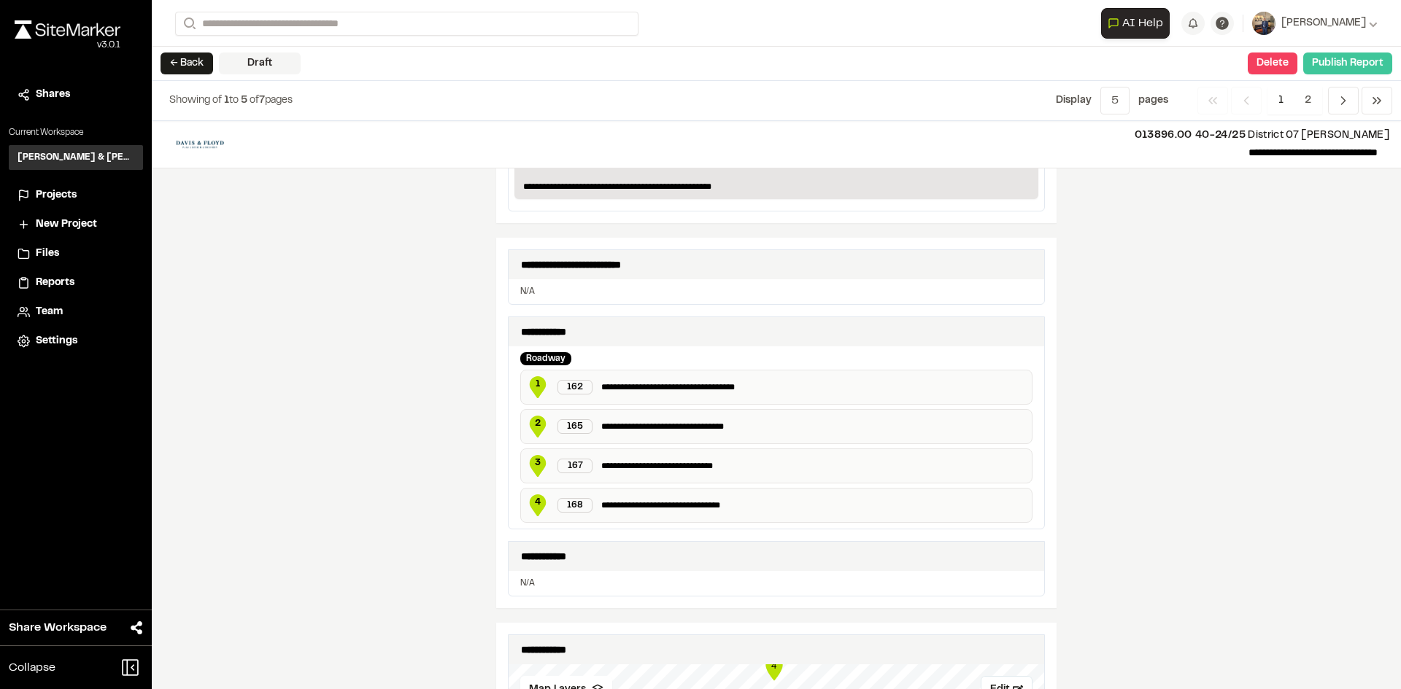
click at [1334, 60] on button "Publish Report" at bounding box center [1347, 64] width 89 height 22
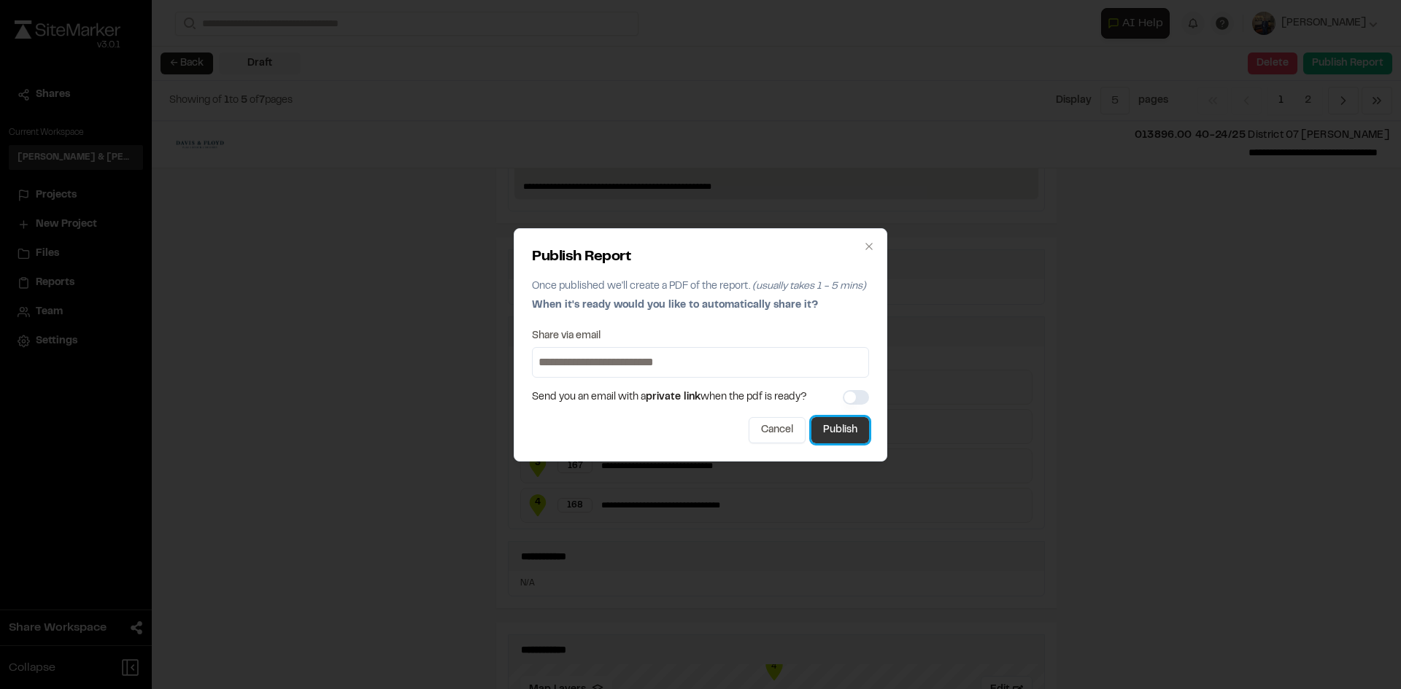
click at [829, 420] on button "Publish" at bounding box center [840, 430] width 58 height 26
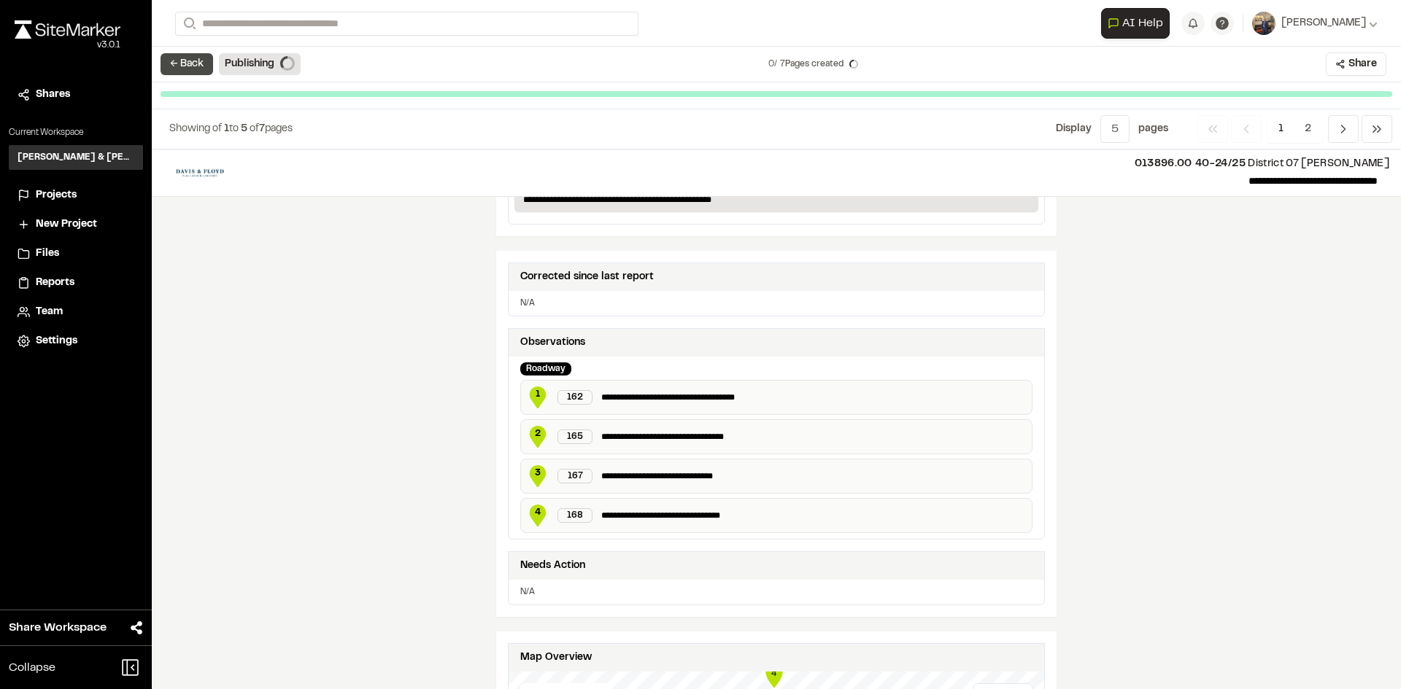
click at [195, 65] on button "← Back" at bounding box center [186, 64] width 53 height 22
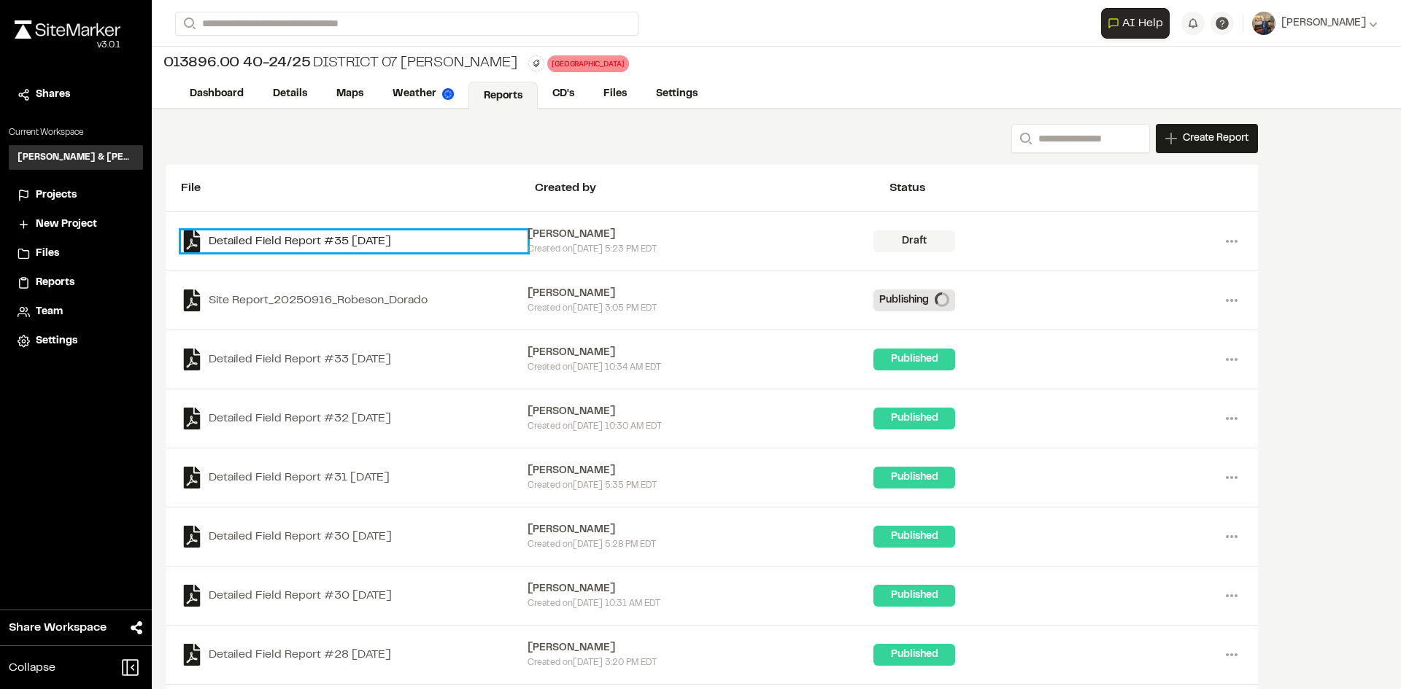
click at [379, 243] on link "Detailed Field Report #35 2025-09-16" at bounding box center [354, 242] width 347 height 22
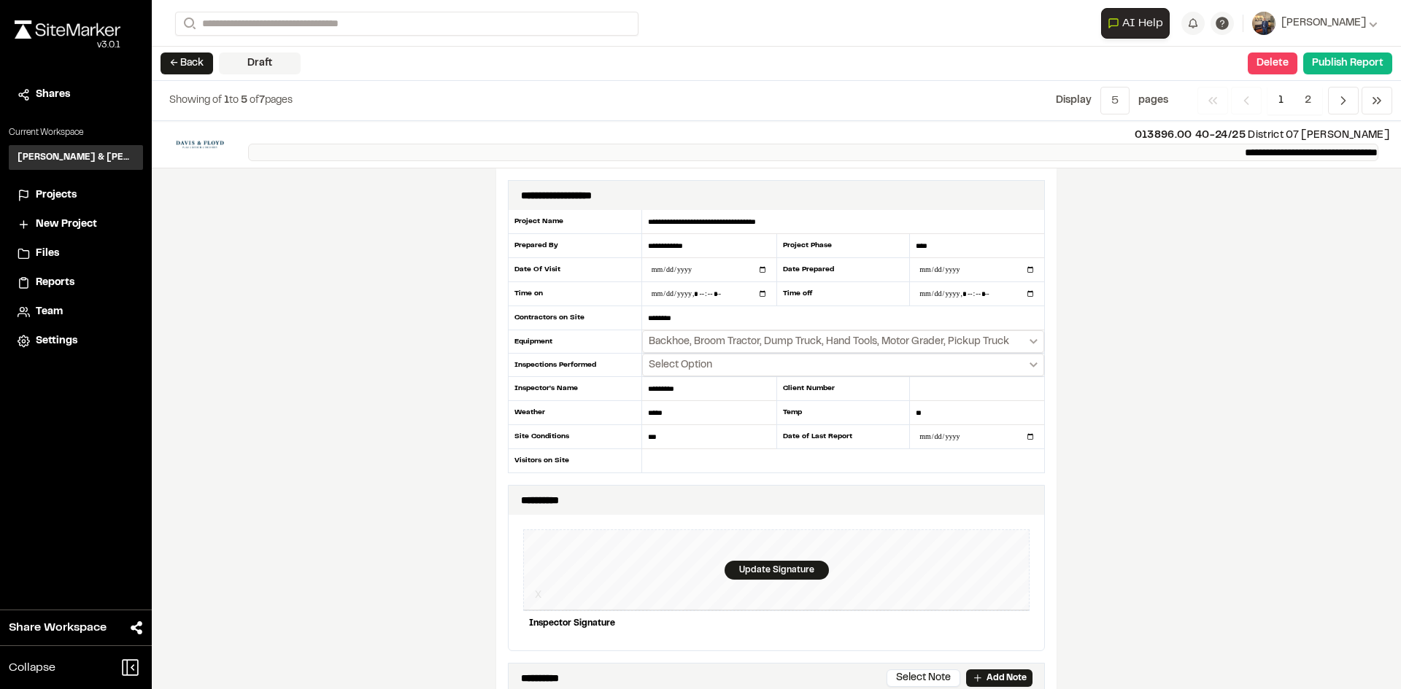
click at [1196, 150] on p "**********" at bounding box center [813, 153] width 1130 height 18
drag, startPoint x: 1196, startPoint y: 150, endPoint x: 1261, endPoint y: 147, distance: 65.0
click at [1261, 146] on p "**********" at bounding box center [813, 153] width 1130 height 18
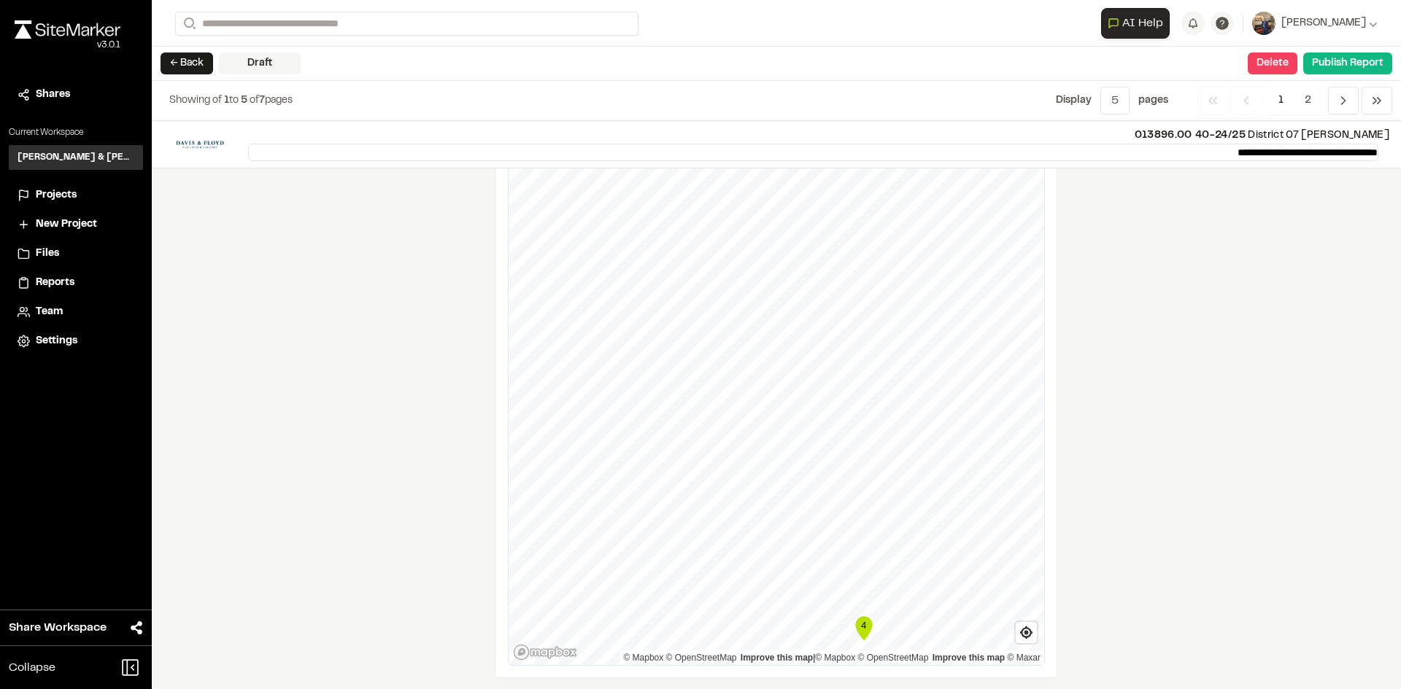
scroll to position [1605, 0]
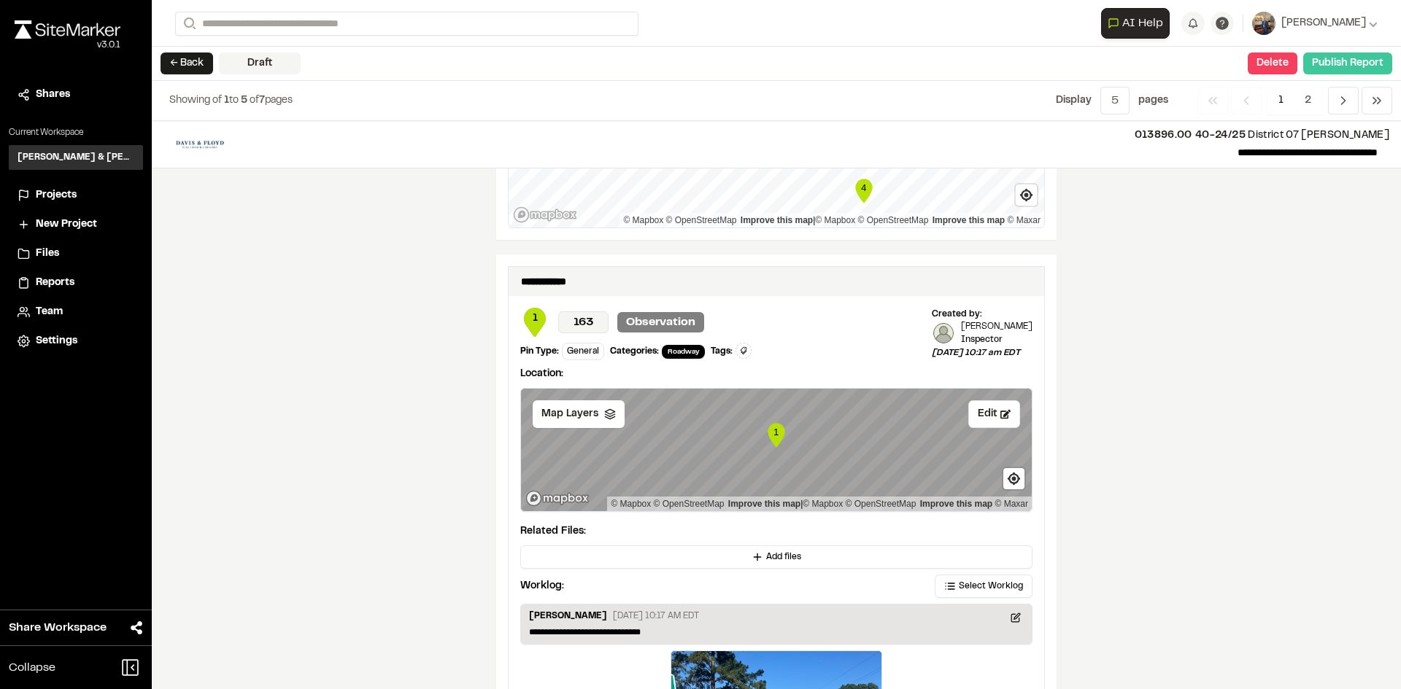
click at [1351, 53] on button "Publish Report" at bounding box center [1347, 64] width 89 height 22
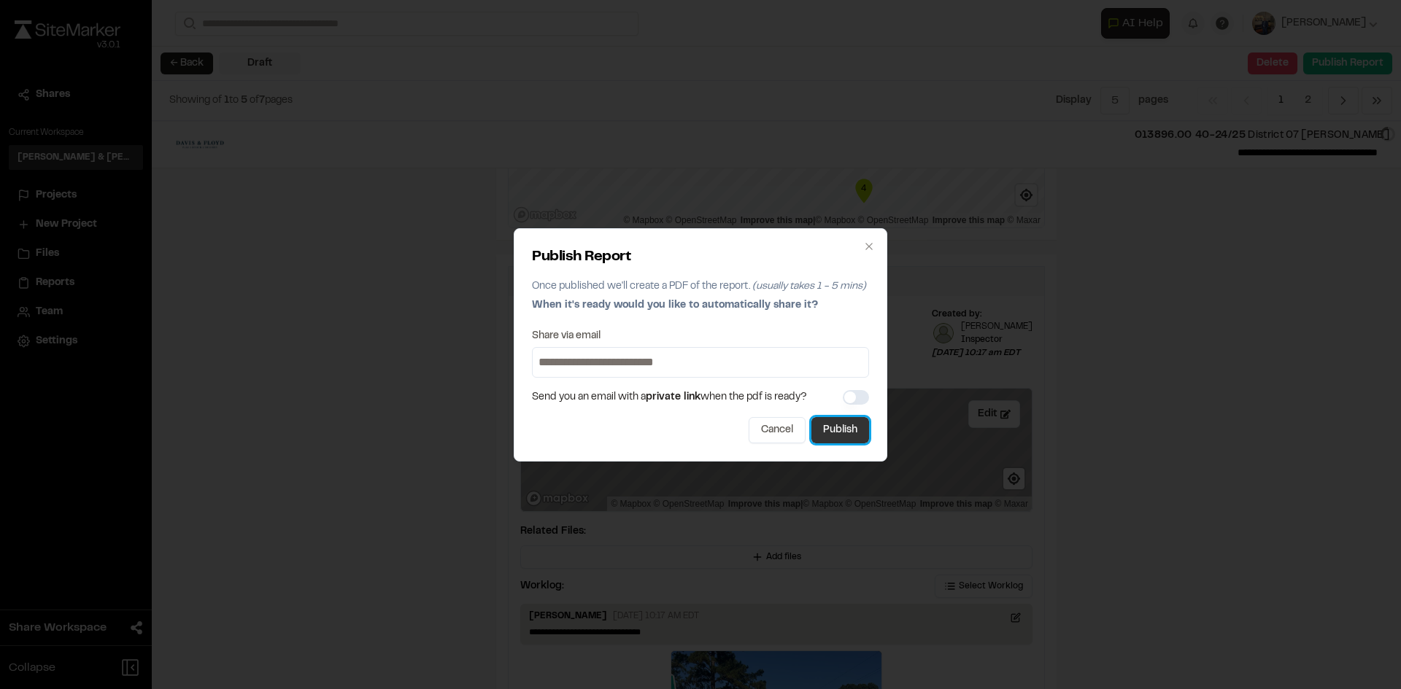
click at [848, 434] on button "Publish" at bounding box center [840, 430] width 58 height 26
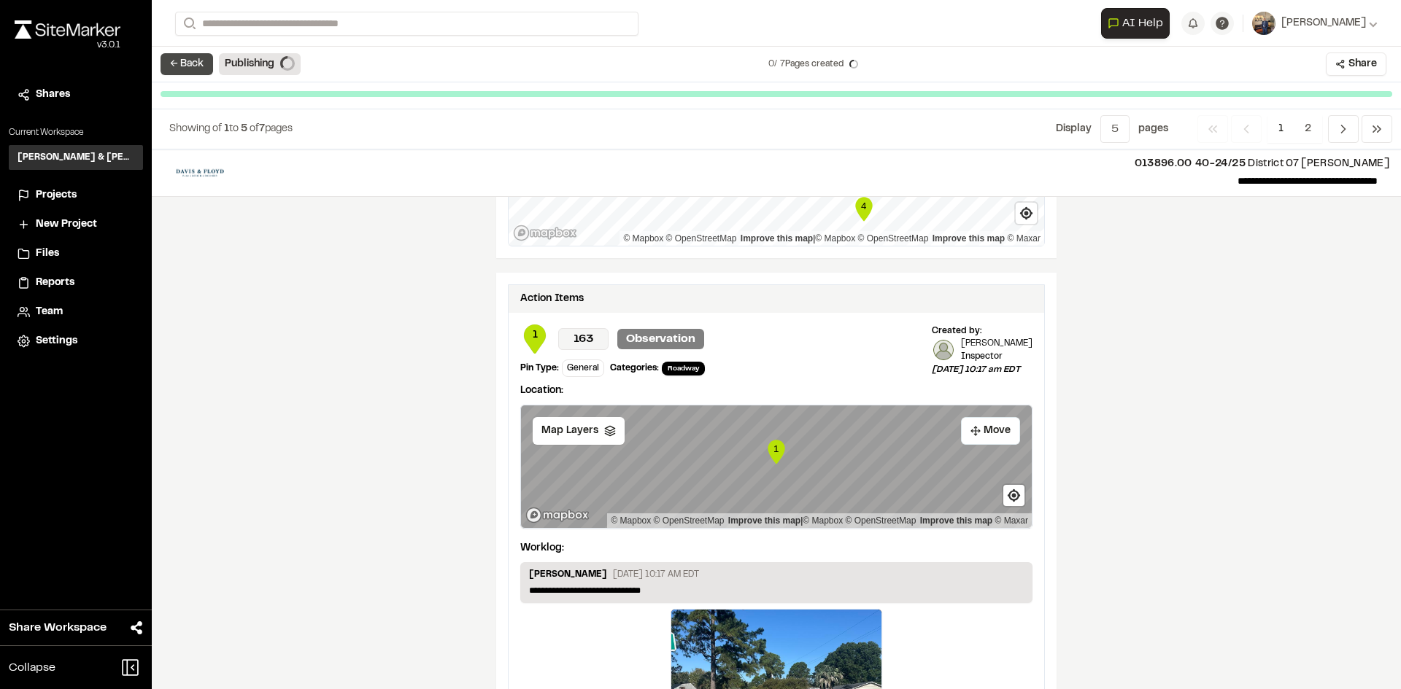
click at [193, 71] on button "← Back" at bounding box center [186, 64] width 53 height 22
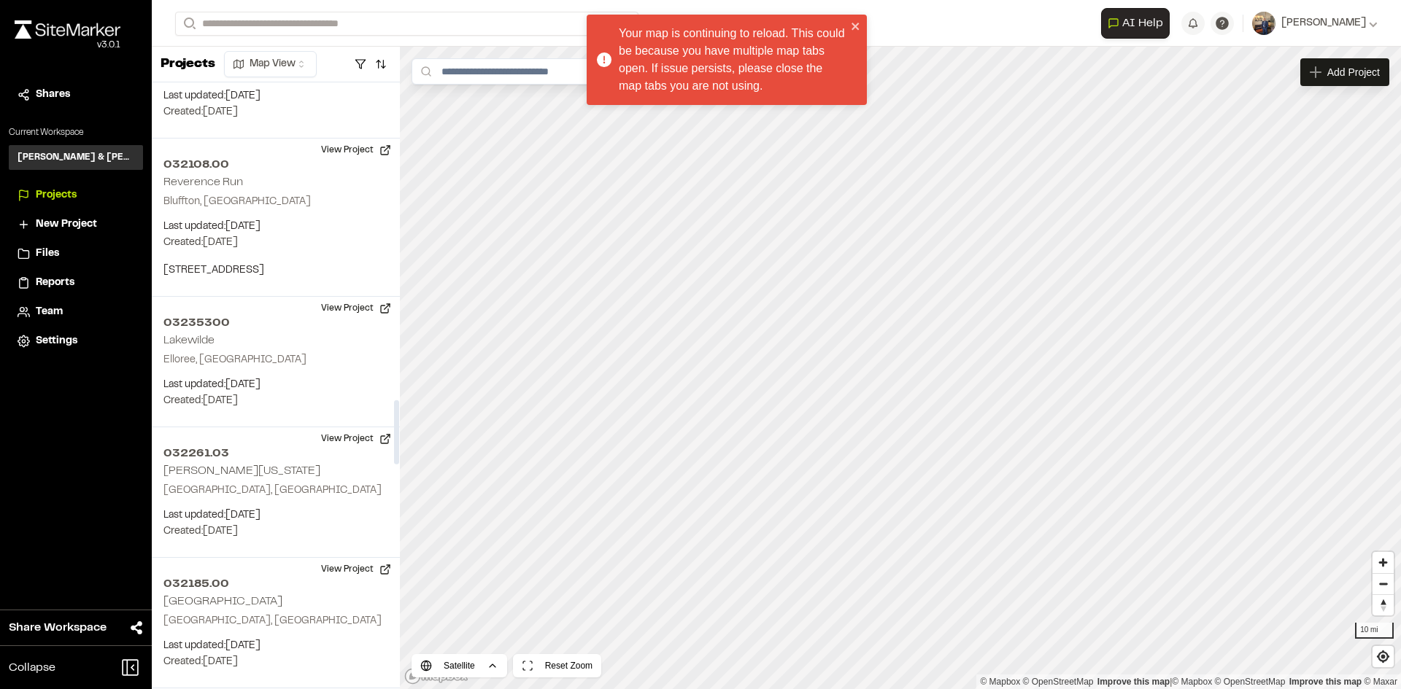
scroll to position [2991, 0]
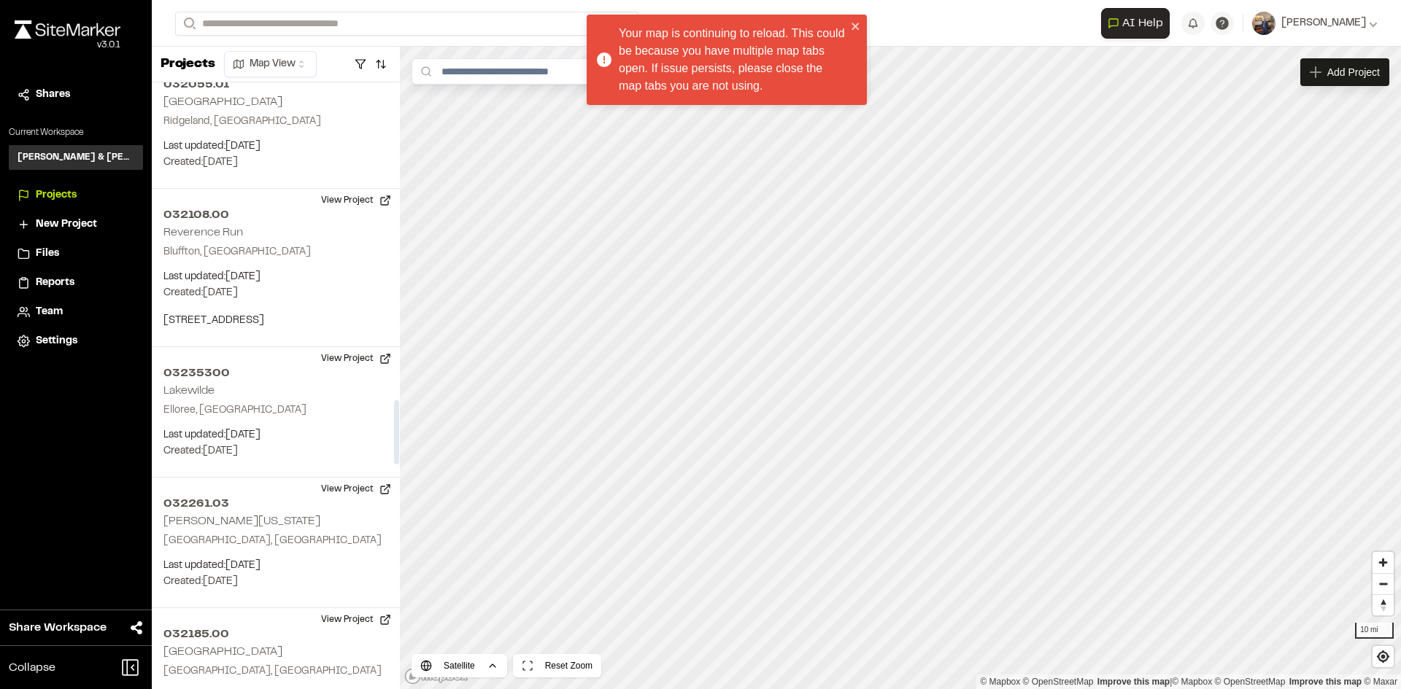
click at [295, 66] on html "Your map is continuing to reload. This could be because you have multiple map t…" at bounding box center [700, 344] width 1401 height 689
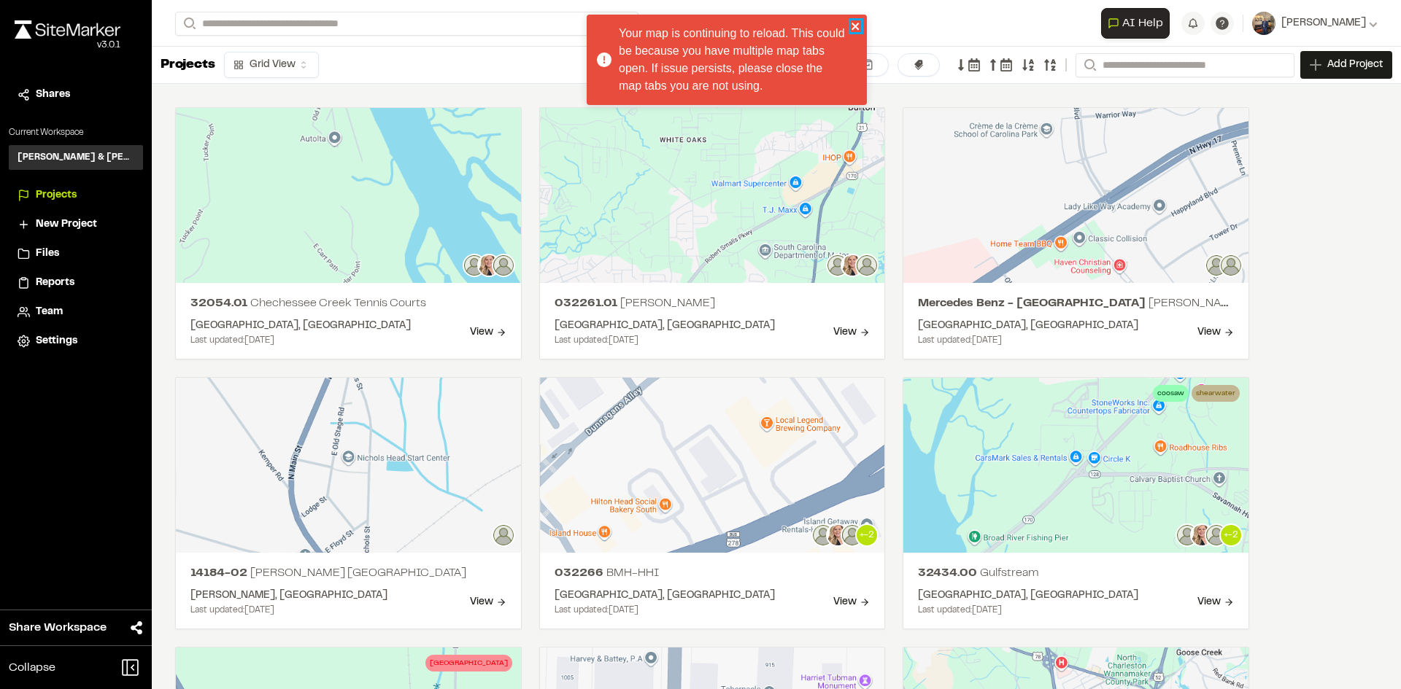
drag, startPoint x: 851, startPoint y: 26, endPoint x: 848, endPoint y: 38, distance: 12.9
click at [851, 26] on icon "close" at bounding box center [856, 26] width 10 height 12
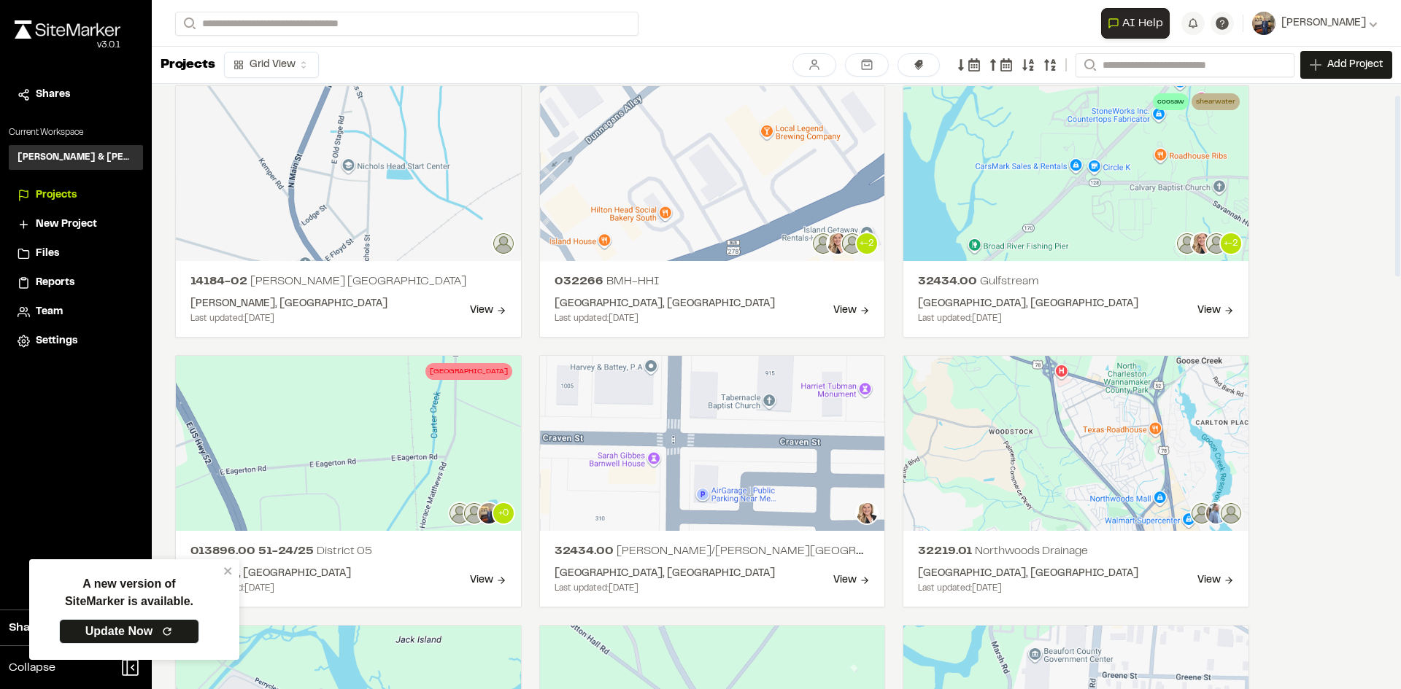
scroll to position [0, 0]
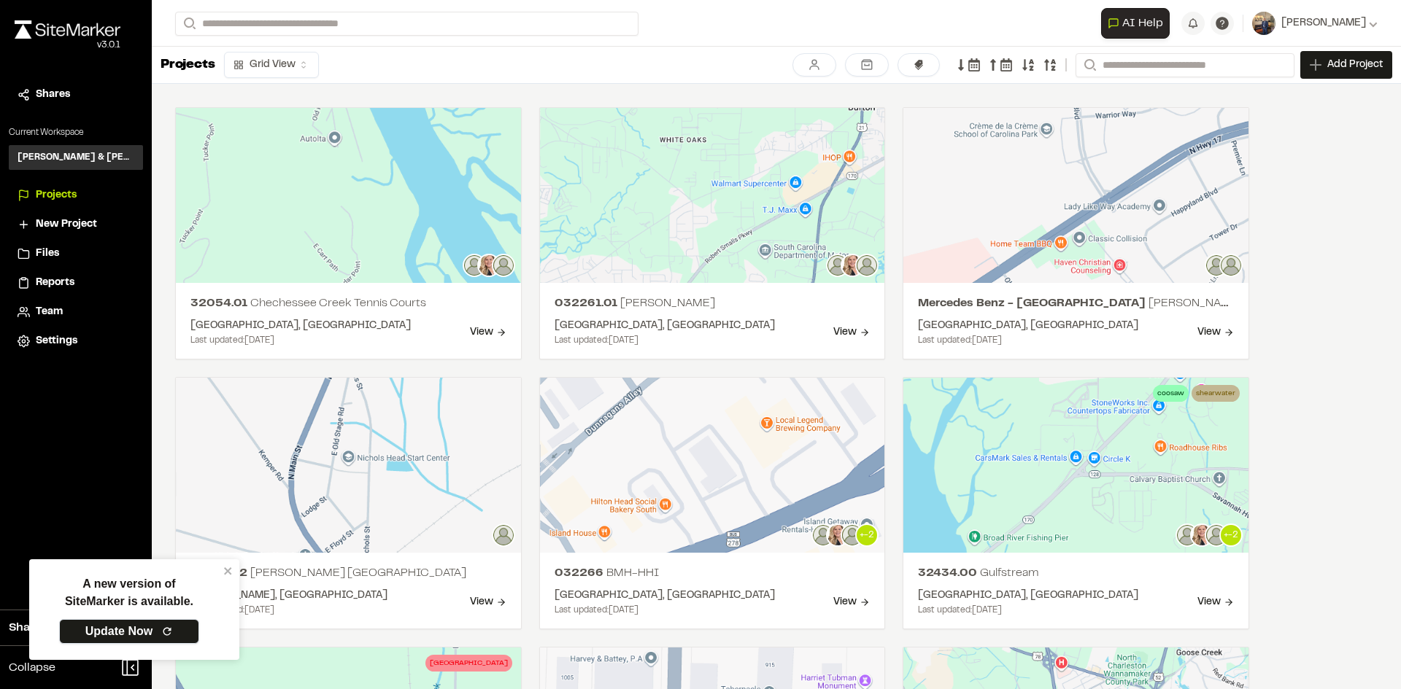
click at [128, 630] on link "Update Now" at bounding box center [129, 631] width 140 height 25
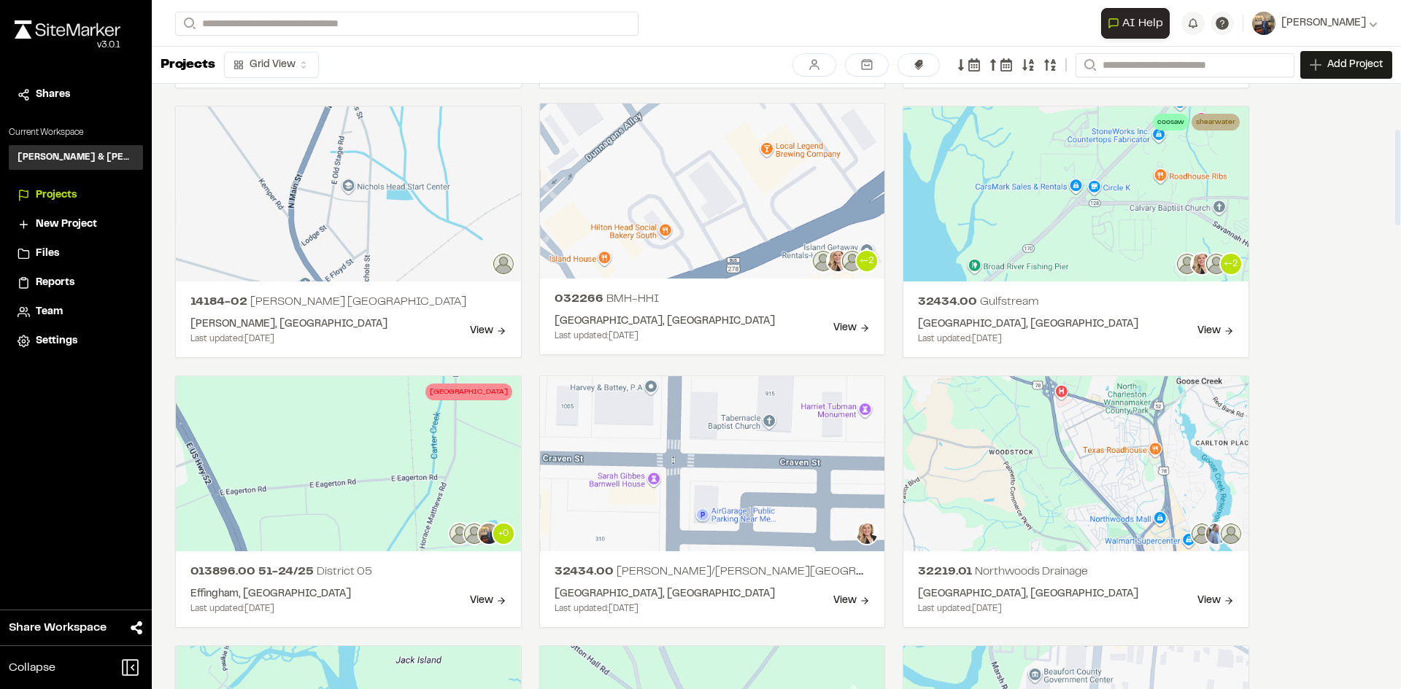
scroll to position [292, 0]
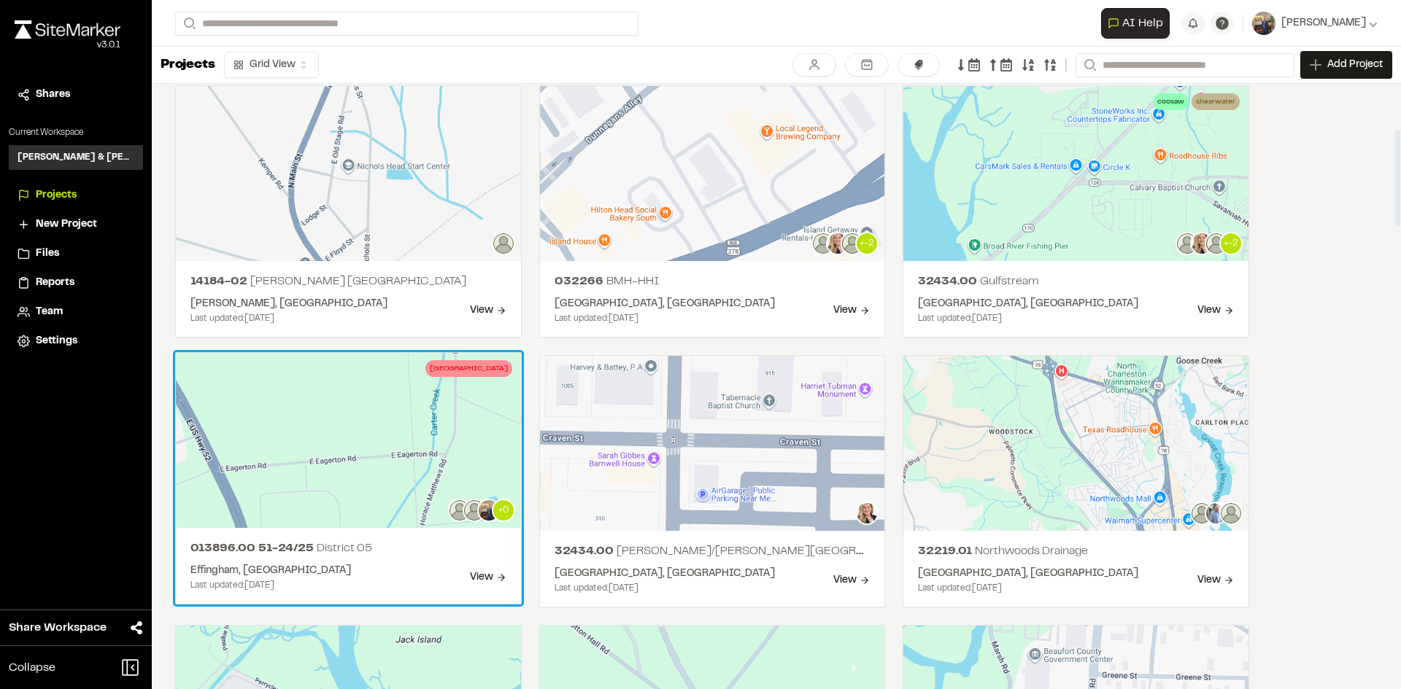
click at [477, 581] on div "View" at bounding box center [488, 578] width 36 height 16
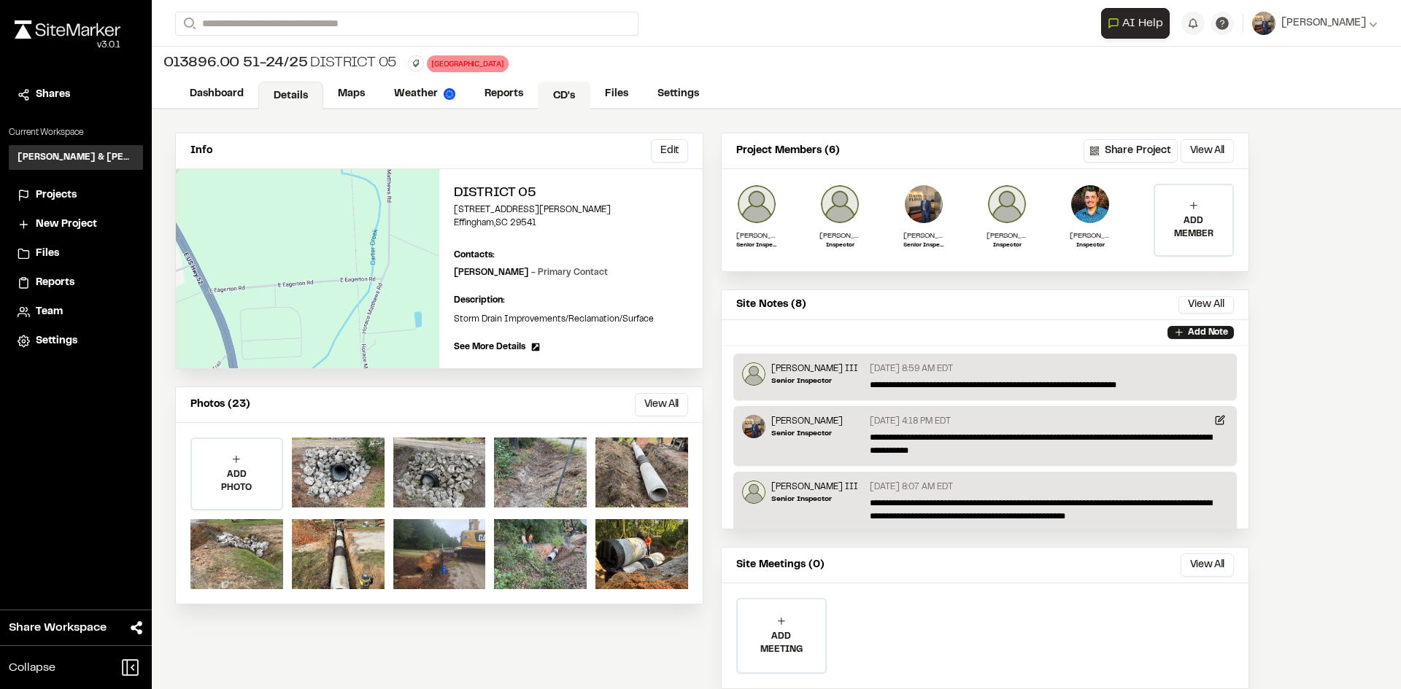
click at [562, 90] on link "CD's" at bounding box center [564, 96] width 53 height 28
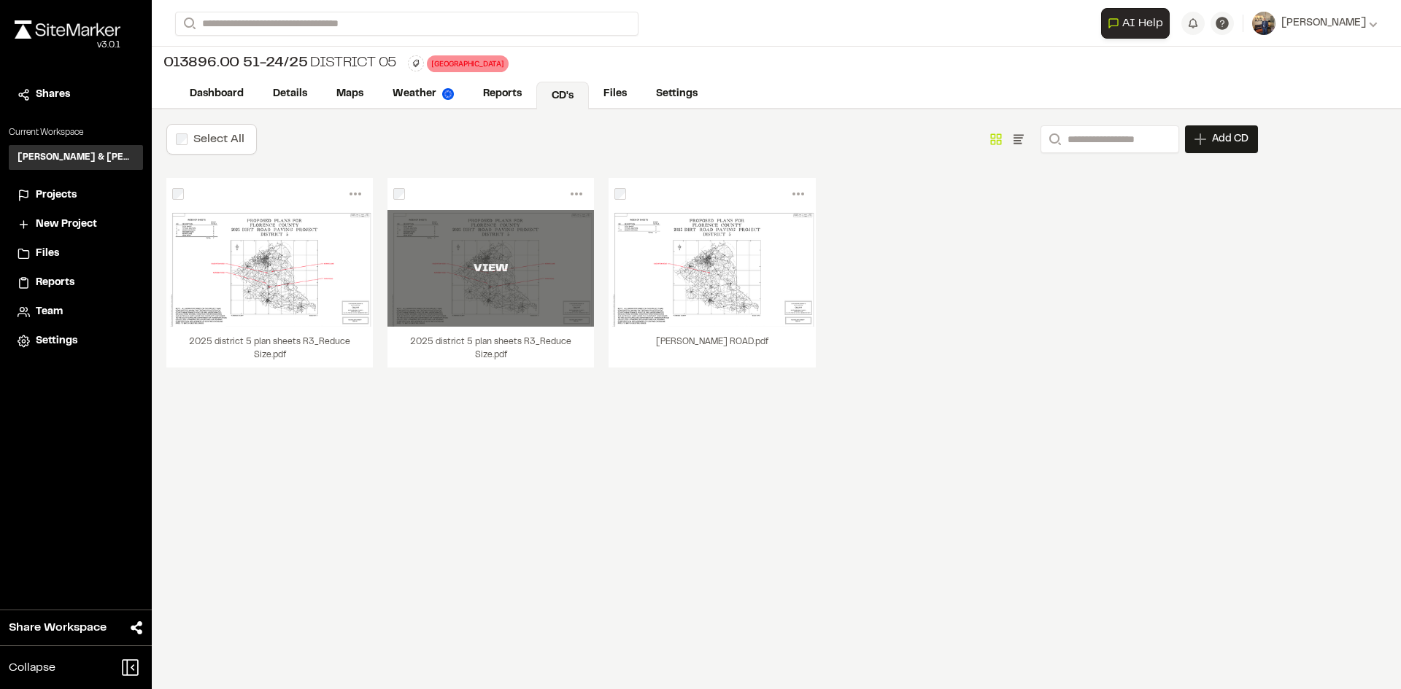
click at [509, 276] on div "VIEW" at bounding box center [490, 268] width 206 height 117
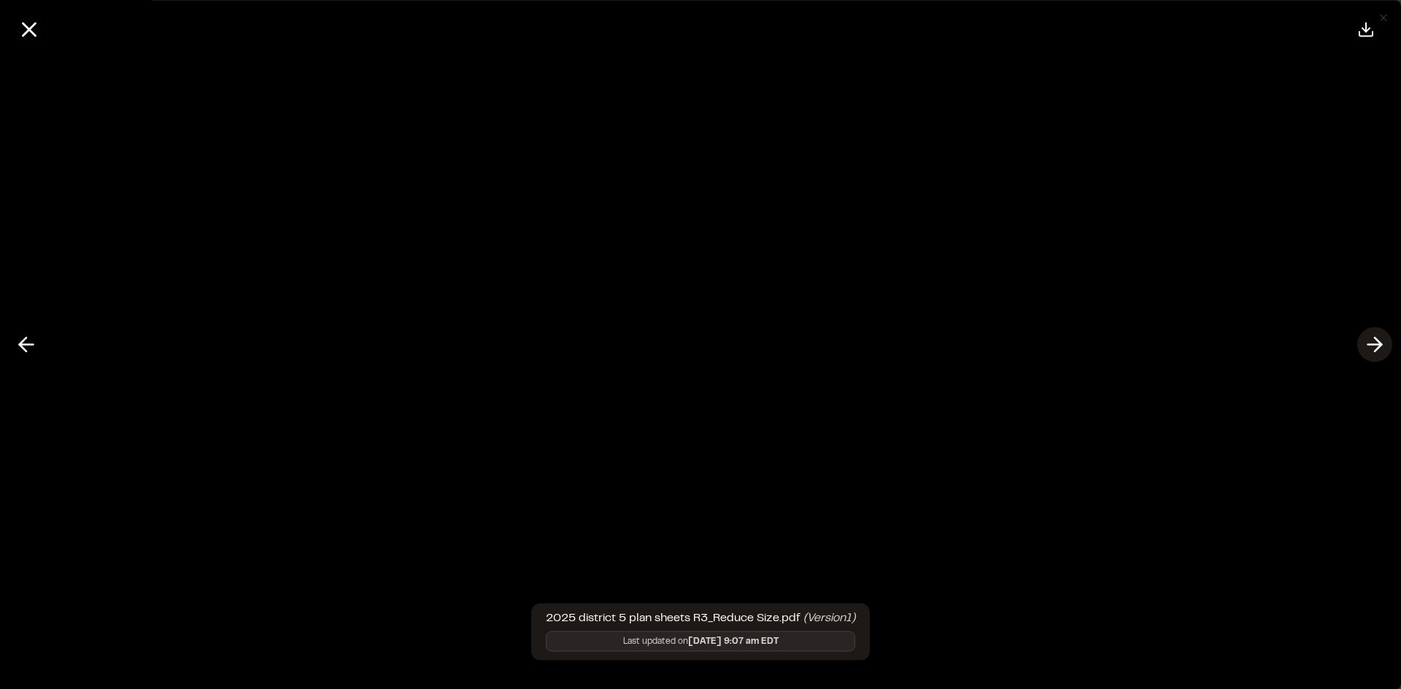
click at [1365, 341] on icon at bounding box center [1374, 345] width 23 height 25
click at [25, 338] on icon at bounding box center [26, 345] width 23 height 25
